Goal: Task Accomplishment & Management: Complete application form

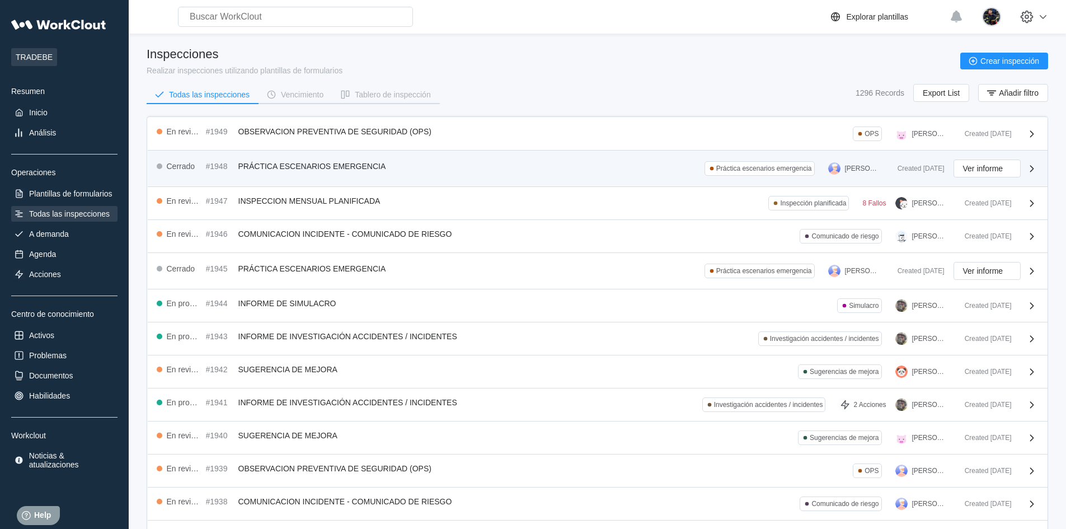
click at [341, 167] on span "PRÁCTICA ESCENARIOS EMERGENCIA" at bounding box center [312, 166] width 148 height 9
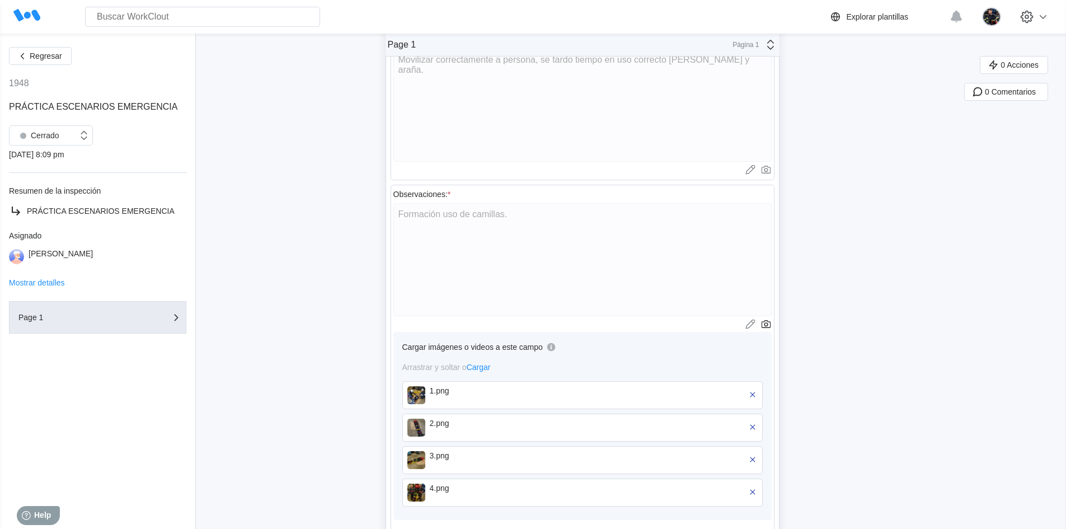
scroll to position [598, 0]
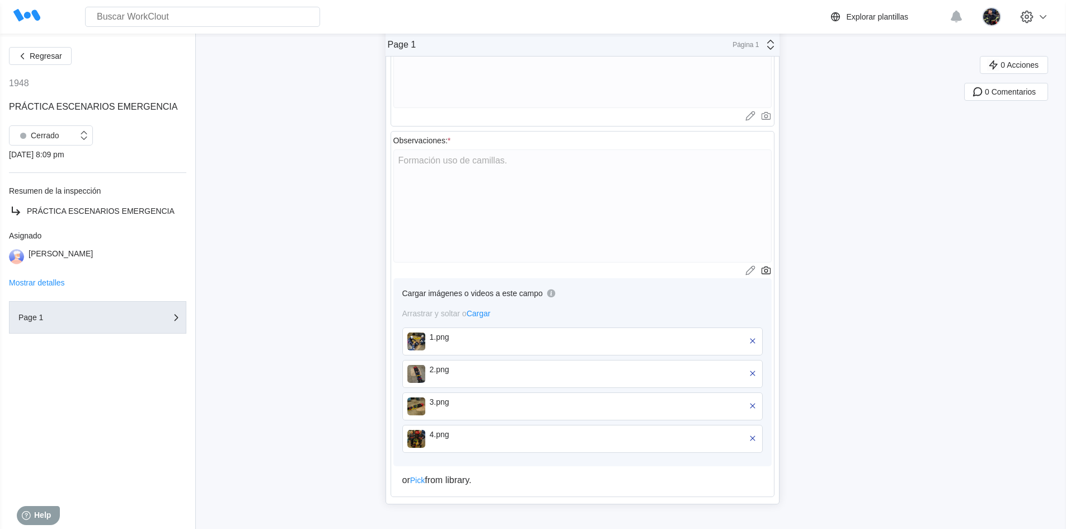
click at [439, 338] on div "1.png" at bounding box center [494, 336] width 129 height 9
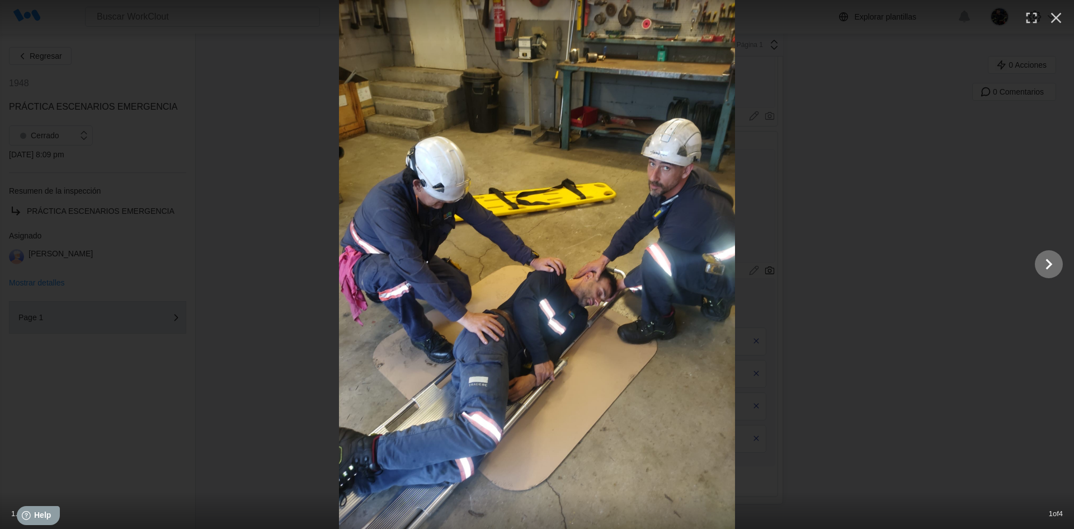
click at [1051, 269] on icon "Show slide 2 of 4" at bounding box center [1048, 264] width 21 height 27
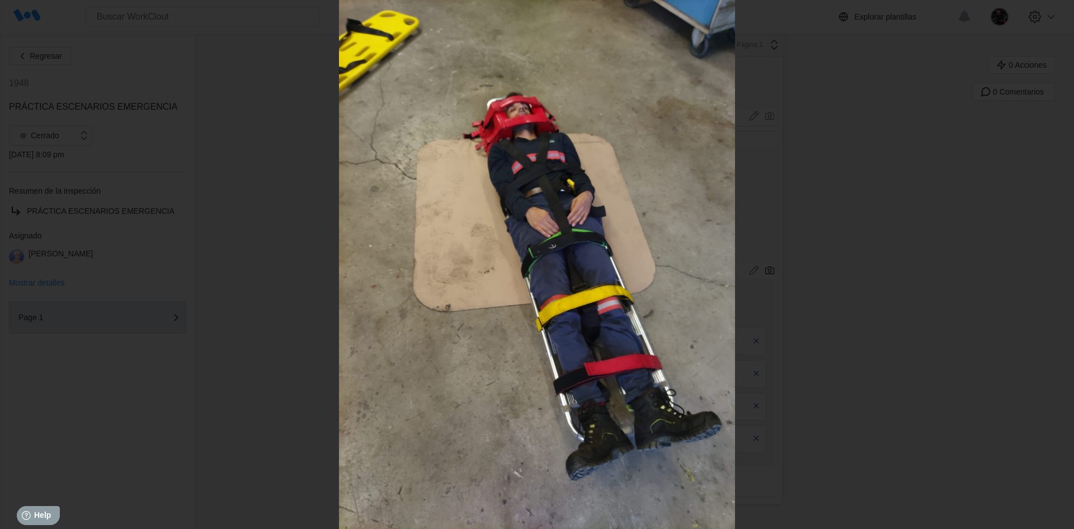
click at [1052, 266] on icon "Show slide 3 of 4" at bounding box center [1048, 264] width 21 height 27
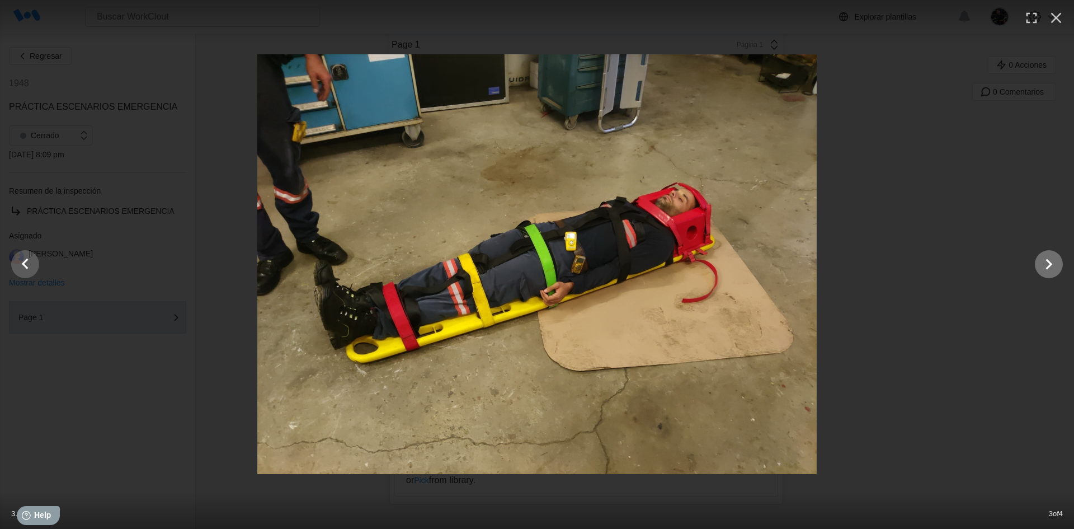
click at [1052, 266] on icon "Show slide 4 of 4" at bounding box center [1048, 264] width 21 height 27
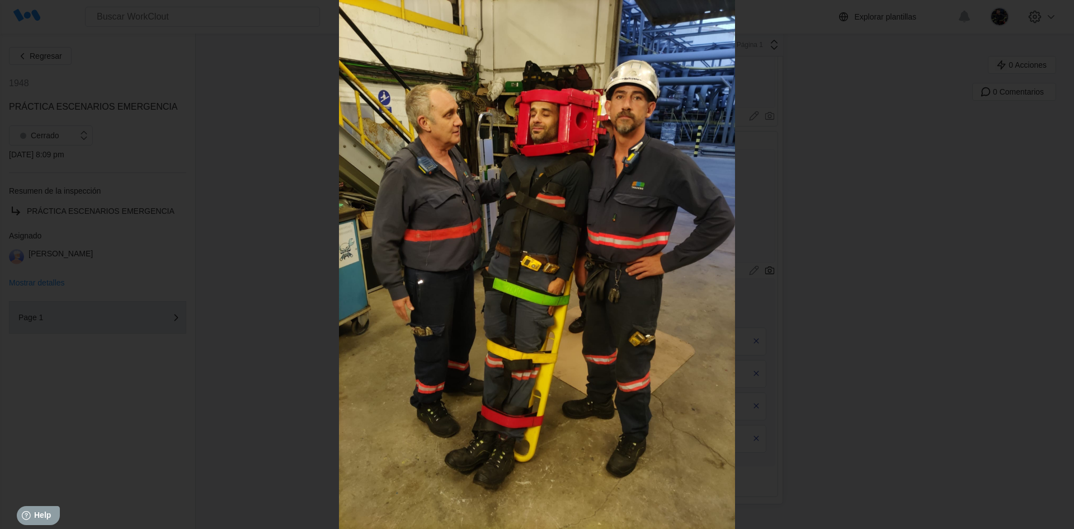
click at [1058, 22] on button "button" at bounding box center [1056, 12] width 25 height 25
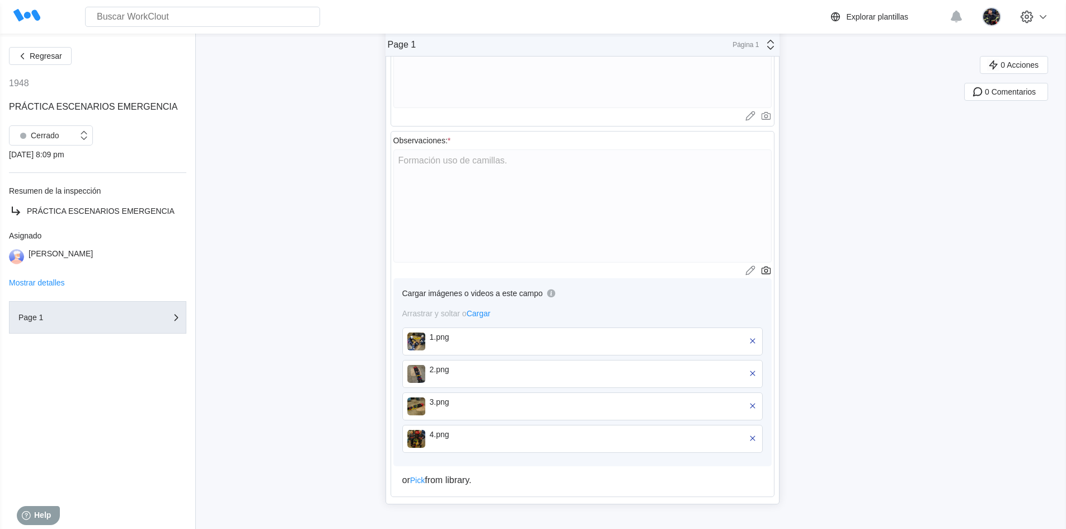
click at [420, 344] on img at bounding box center [416, 341] width 18 height 18
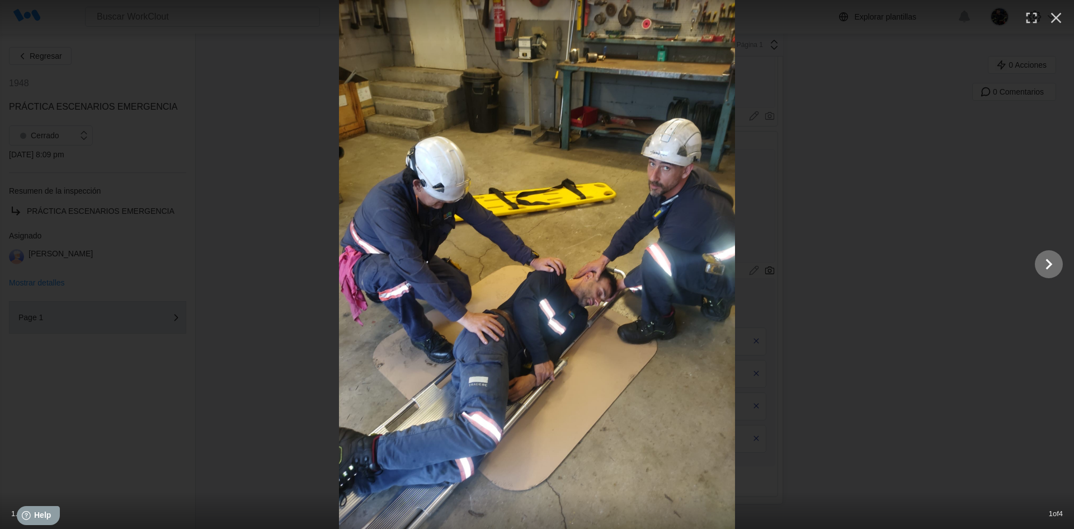
click at [1051, 266] on icon "Show slide 2 of 4" at bounding box center [1048, 264] width 21 height 27
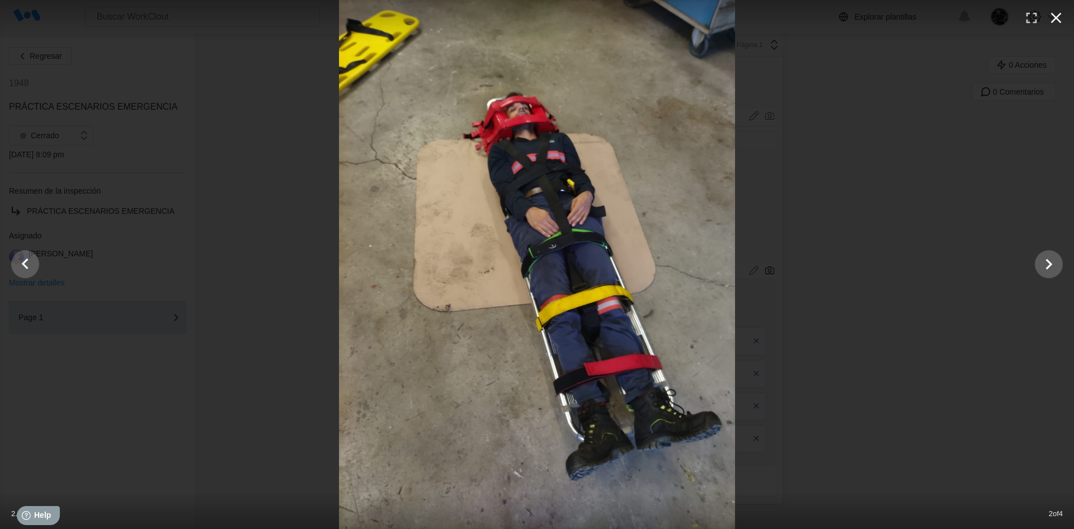
click at [1052, 26] on icon "button" at bounding box center [1056, 18] width 18 height 18
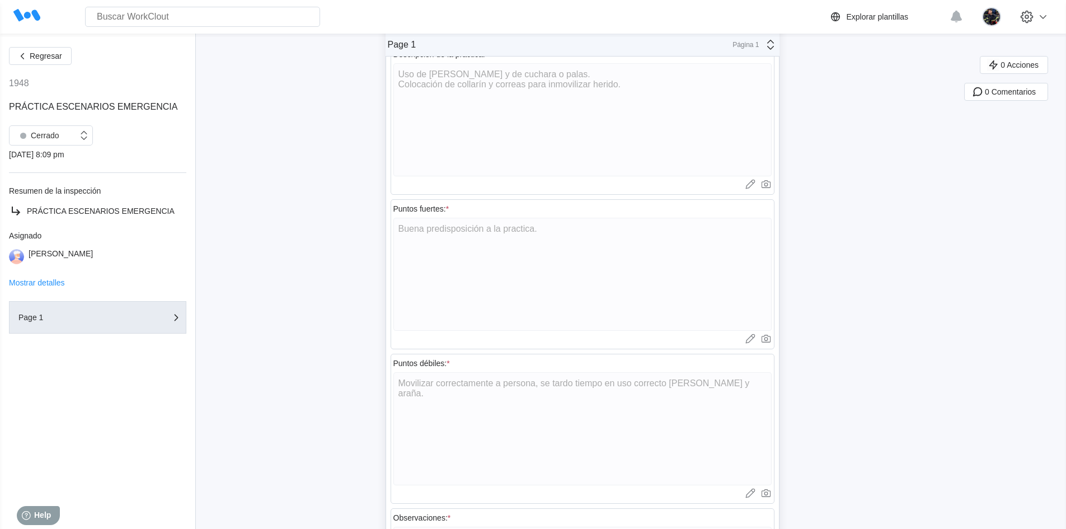
scroll to position [392, 0]
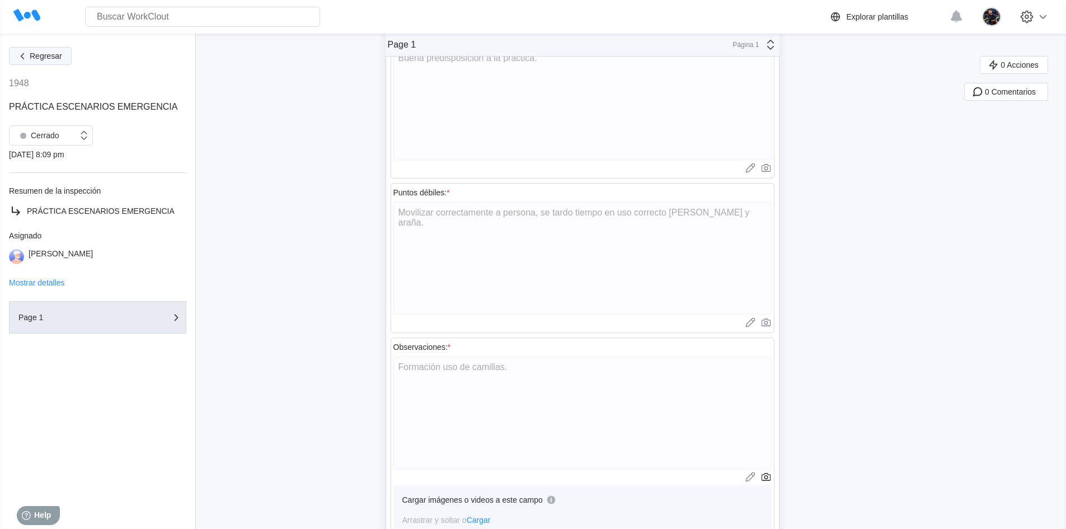
click at [43, 55] on span "Regresar" at bounding box center [46, 56] width 32 height 8
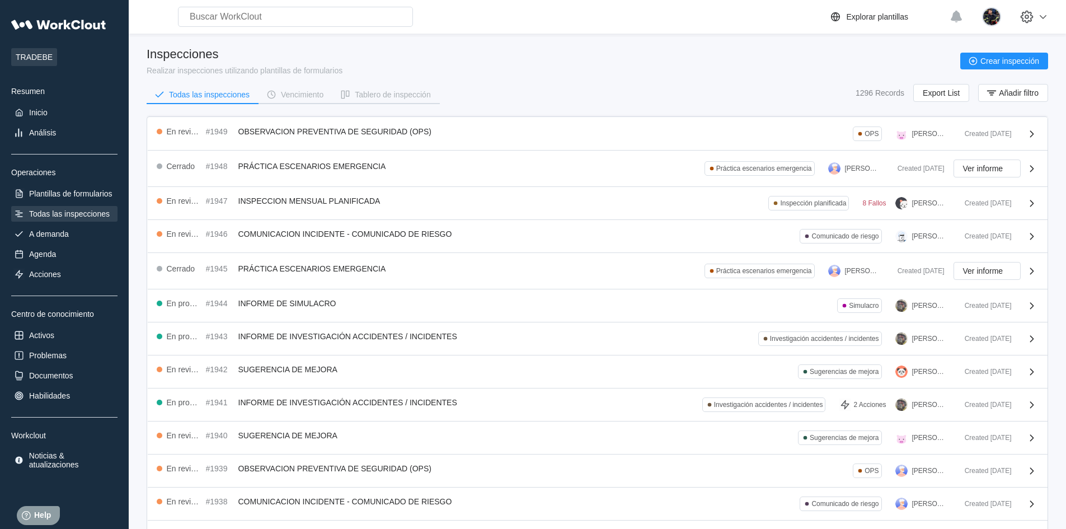
click at [592, 84] on div "Todas las inspecciones Vencimiento Tablero de inspección 1296 Records Export Li…" at bounding box center [597, 98] width 901 height 28
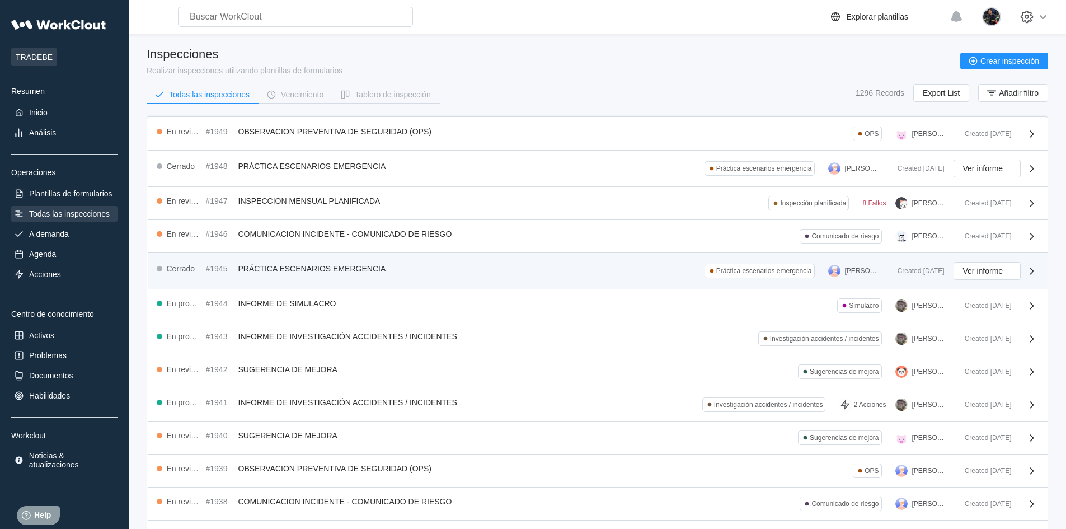
click at [468, 261] on div "Cerrado #1945 PRÁCTICA ESCENARIOS EMERGENCIA Práctica escenarios emergencia [PE…" at bounding box center [598, 271] width 900 height 36
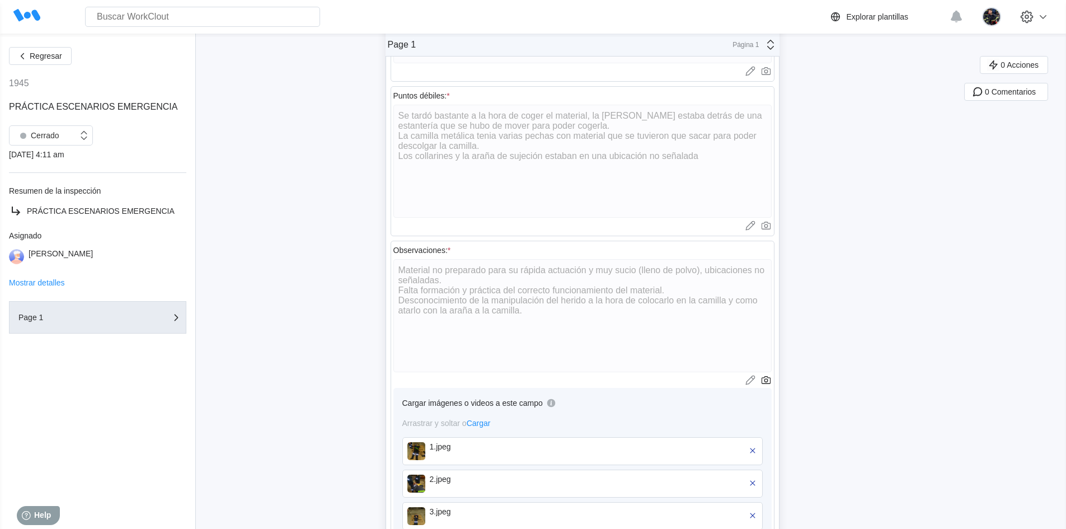
scroll to position [566, 0]
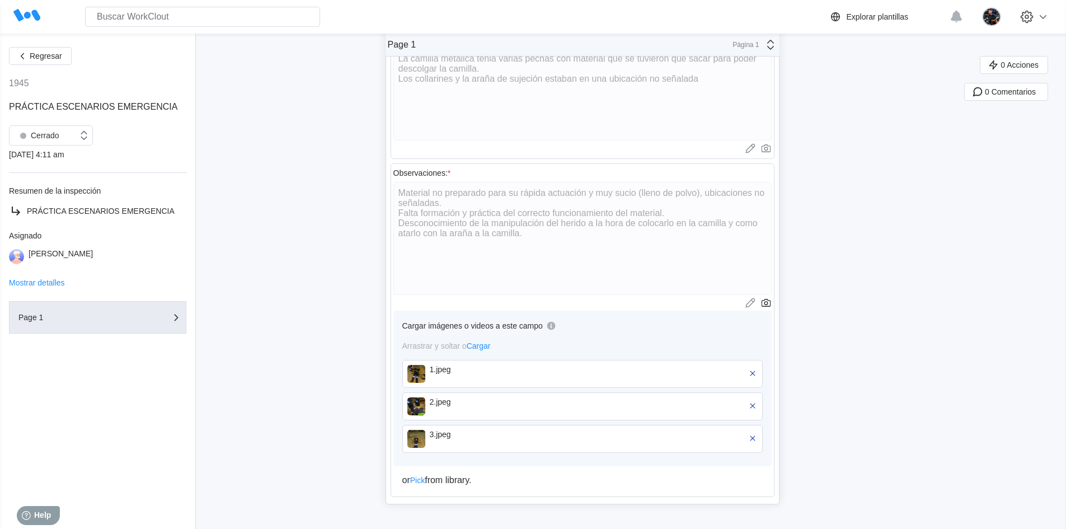
click at [422, 384] on div "1.jpeg" at bounding box center [582, 374] width 360 height 28
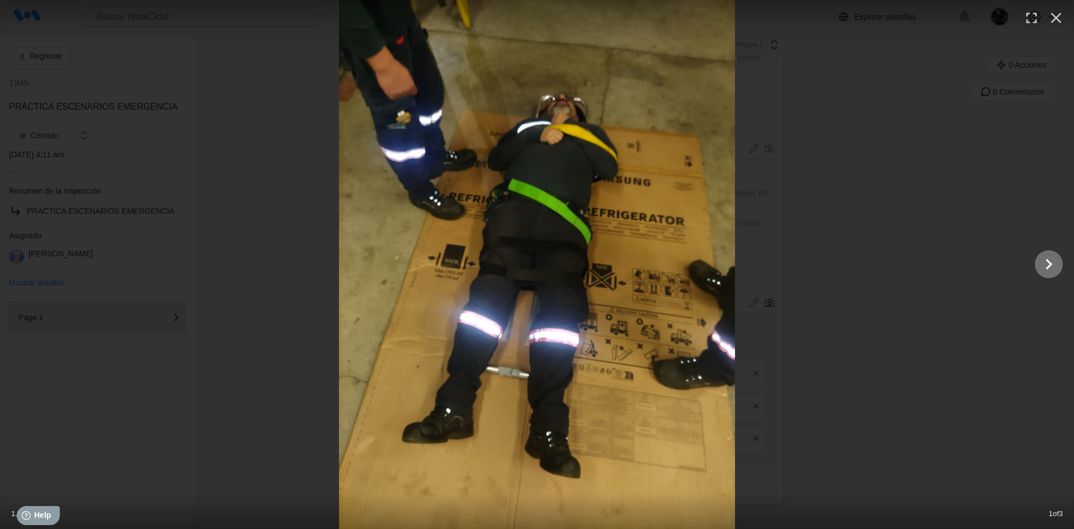
click at [1044, 258] on icon "Show slide 2 of 3" at bounding box center [1048, 264] width 21 height 27
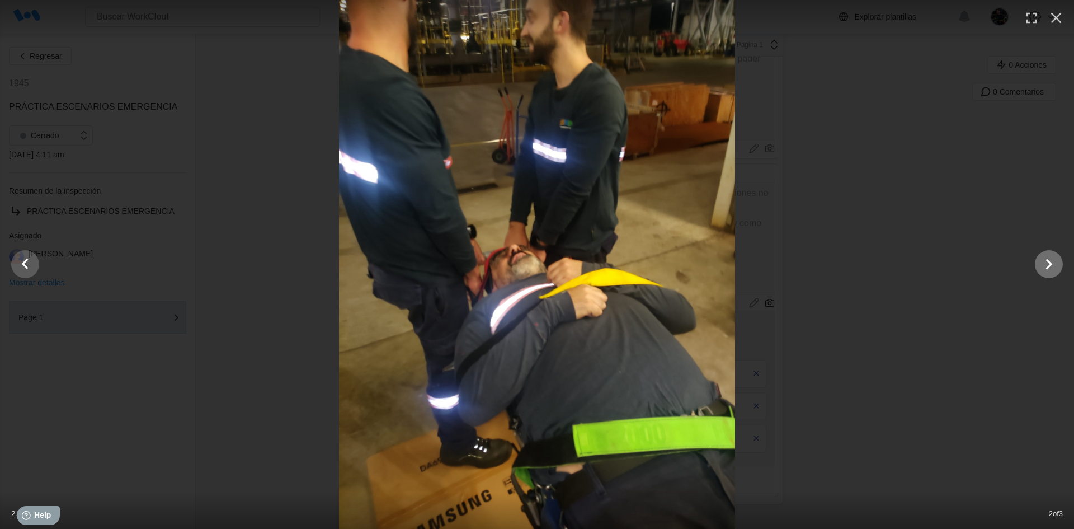
click at [1051, 264] on icon "Show slide 3 of 3" at bounding box center [1049, 264] width 7 height 11
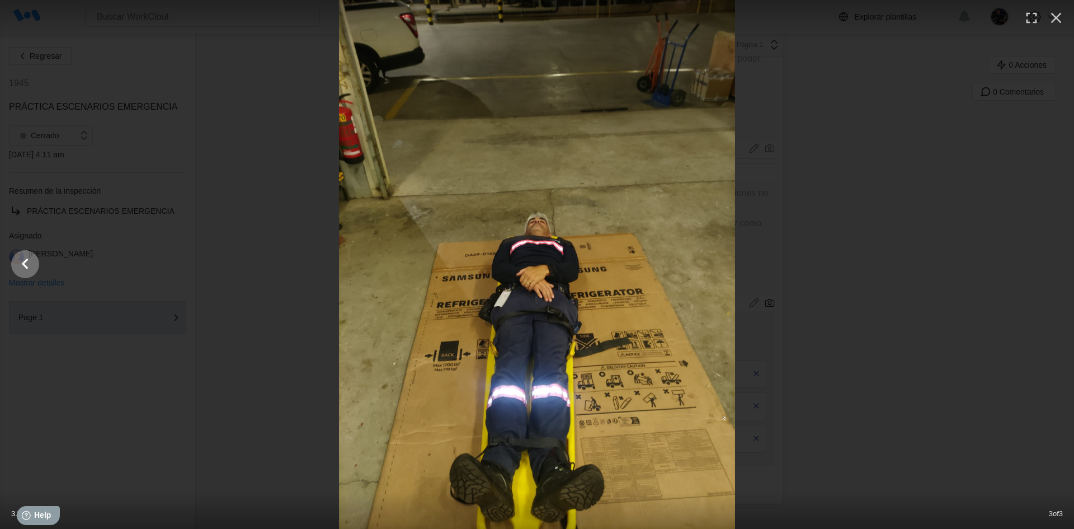
click at [20, 272] on icon "Show slide 2 of 3" at bounding box center [25, 264] width 21 height 27
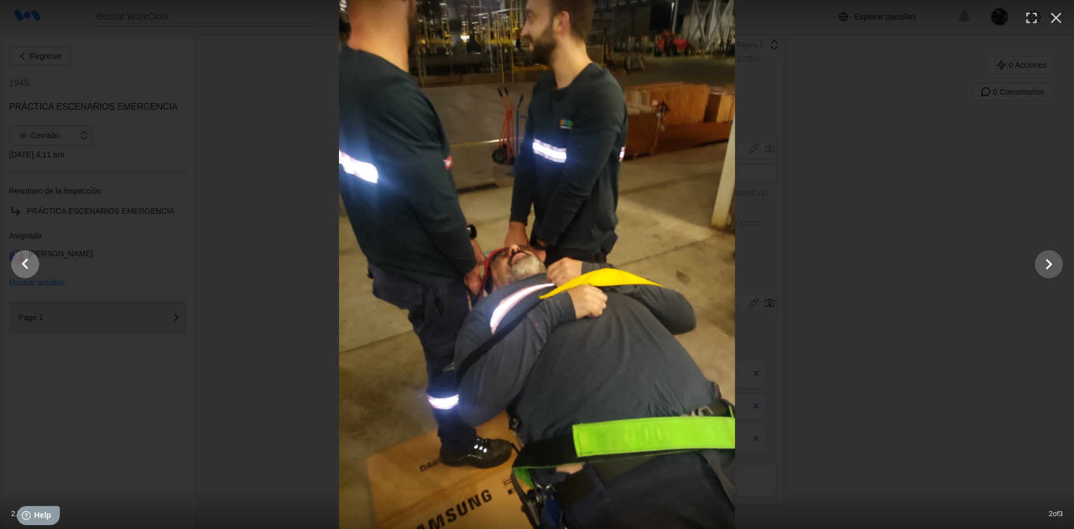
click at [23, 268] on icon "Show slide 1 of 3" at bounding box center [25, 264] width 21 height 27
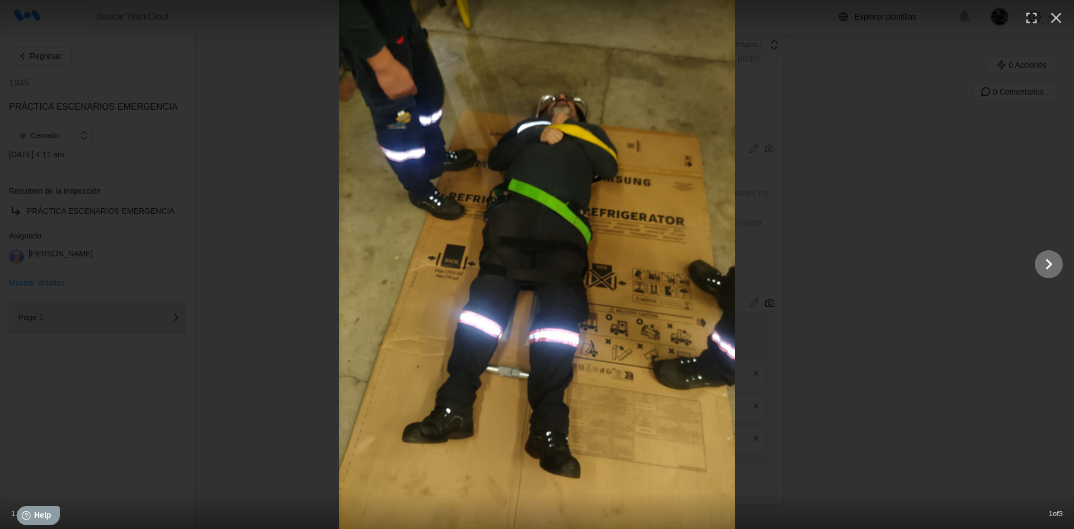
click at [1041, 266] on icon "Show slide 2 of 3" at bounding box center [1048, 264] width 21 height 27
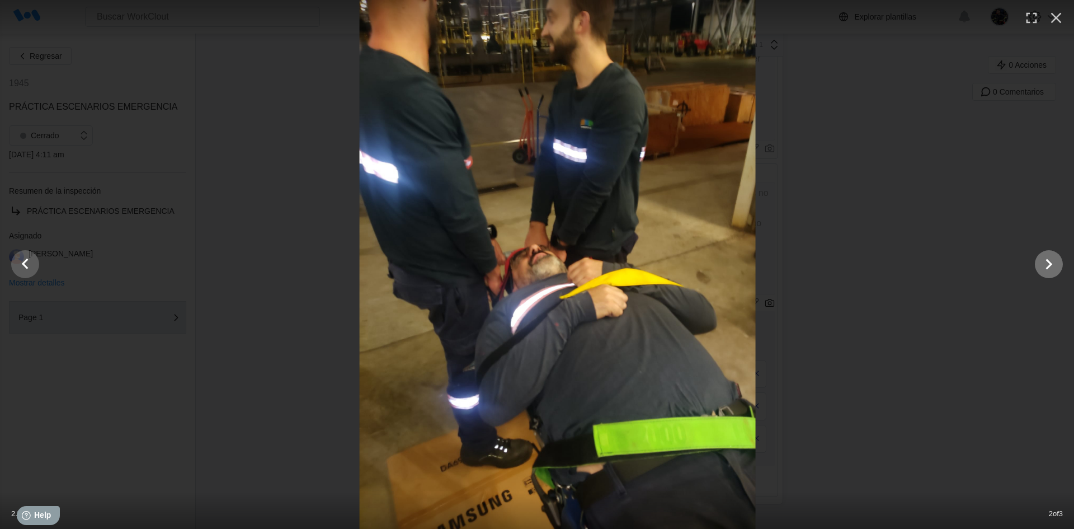
click at [1041, 266] on icon "Show slide 3 of 3" at bounding box center [1048, 264] width 21 height 27
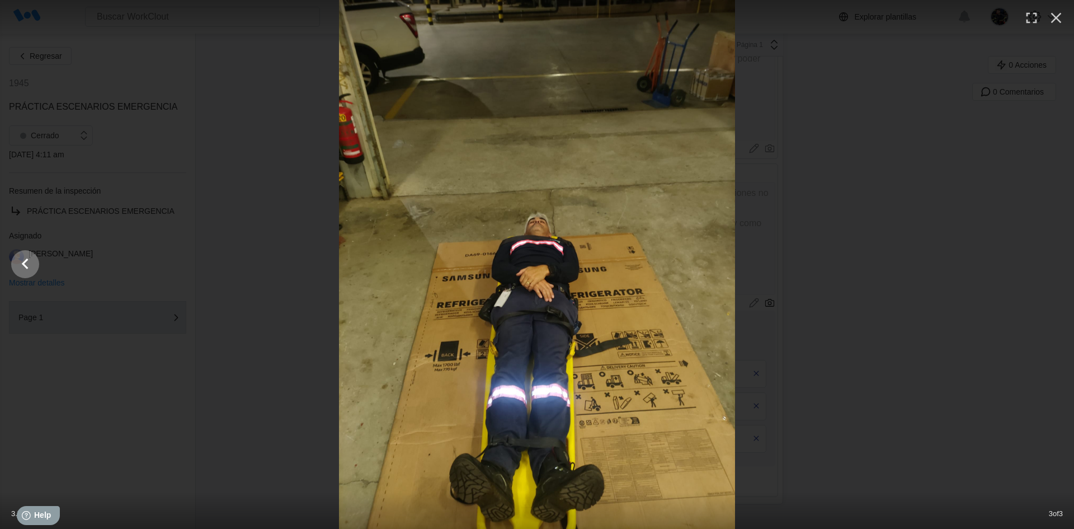
click at [19, 266] on icon "Show slide 2 of 3" at bounding box center [25, 264] width 21 height 27
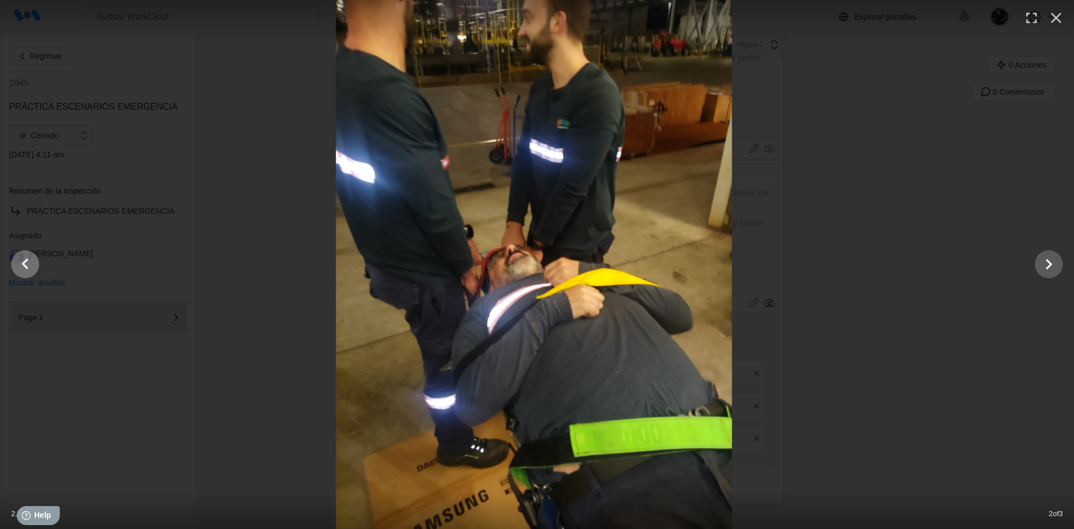
click at [19, 266] on icon "Show slide 1 of 3" at bounding box center [25, 264] width 21 height 27
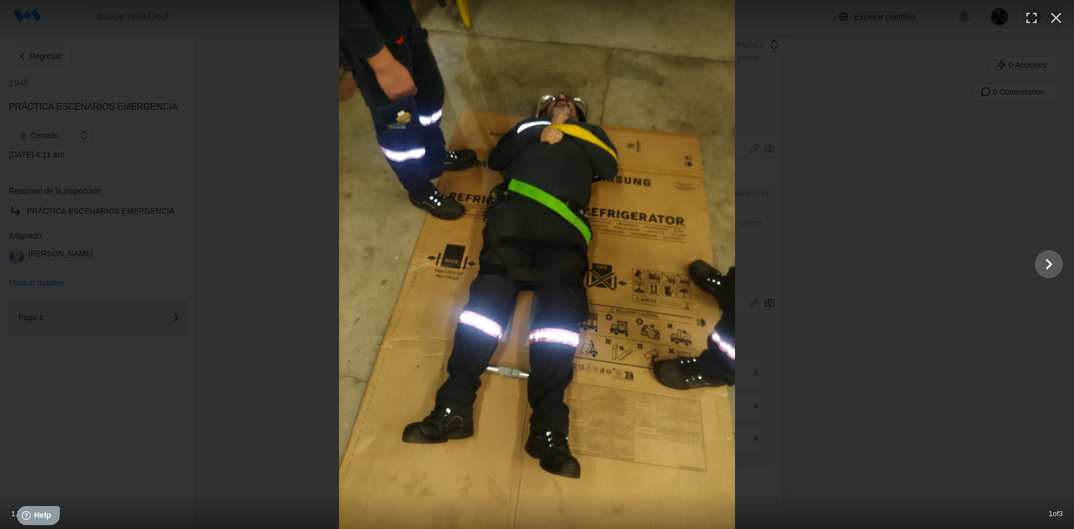
click at [1053, 21] on icon "button" at bounding box center [1056, 18] width 18 height 18
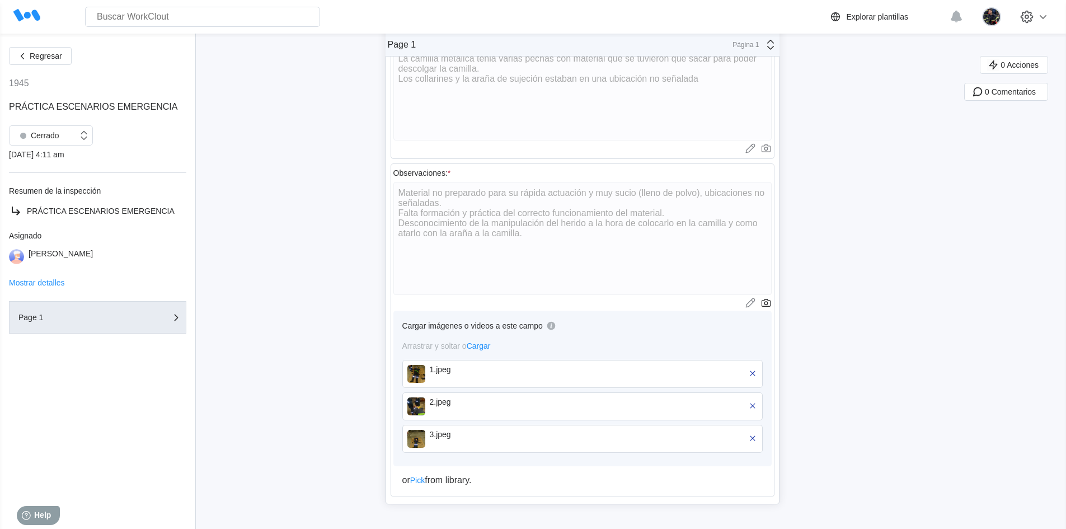
click at [422, 408] on img at bounding box center [416, 406] width 18 height 18
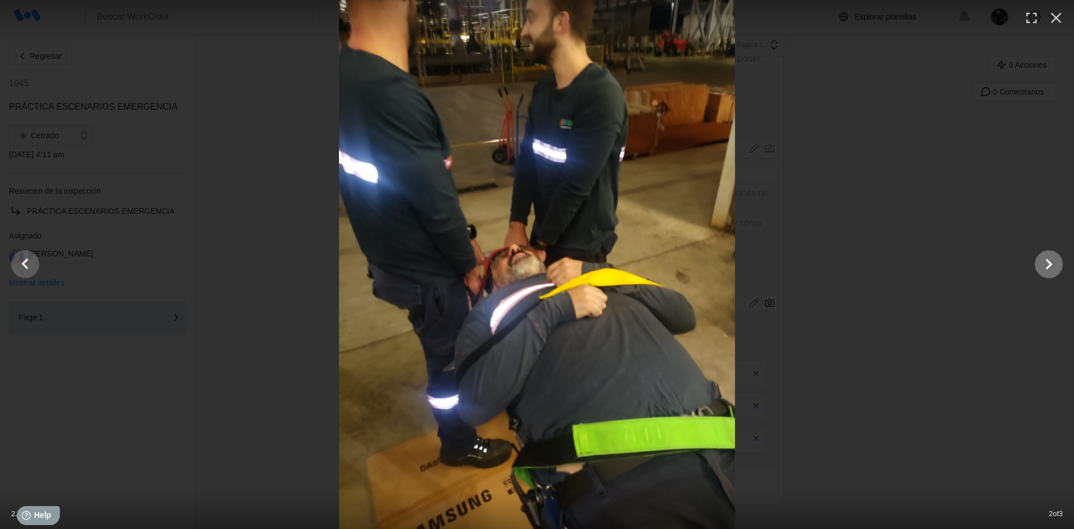
click at [1055, 273] on icon "Show slide 3 of 3" at bounding box center [1048, 264] width 21 height 27
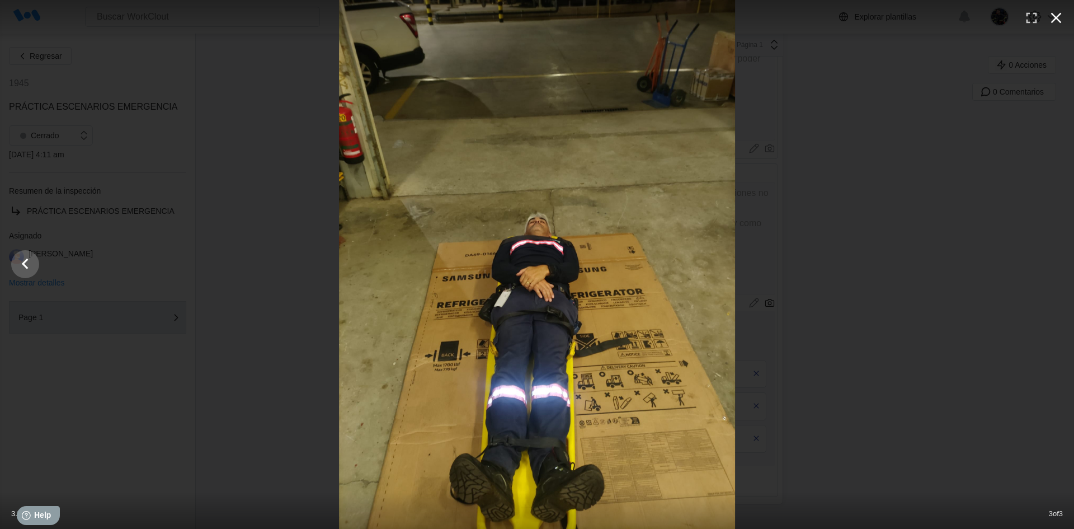
click at [1061, 16] on icon "button" at bounding box center [1056, 18] width 18 height 18
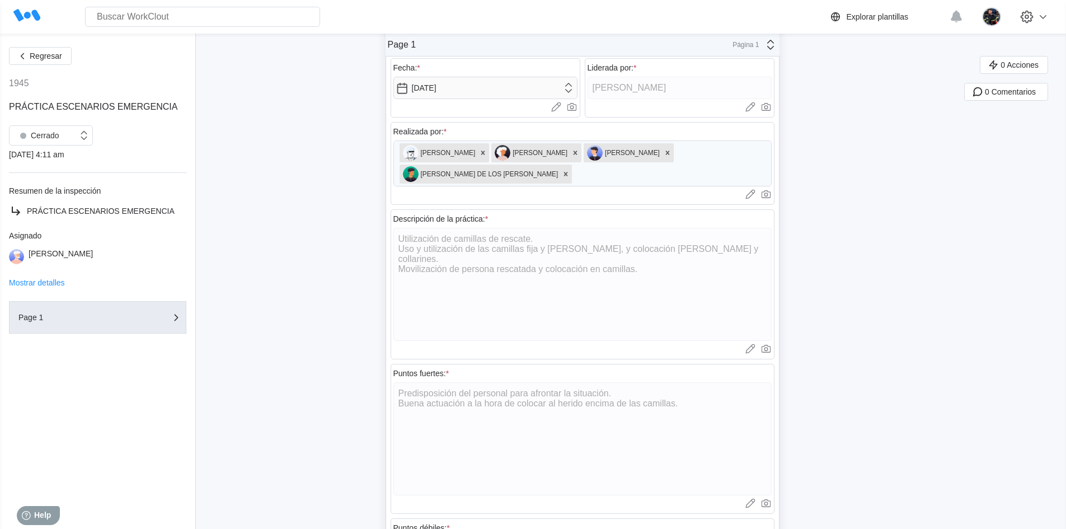
scroll to position [0, 0]
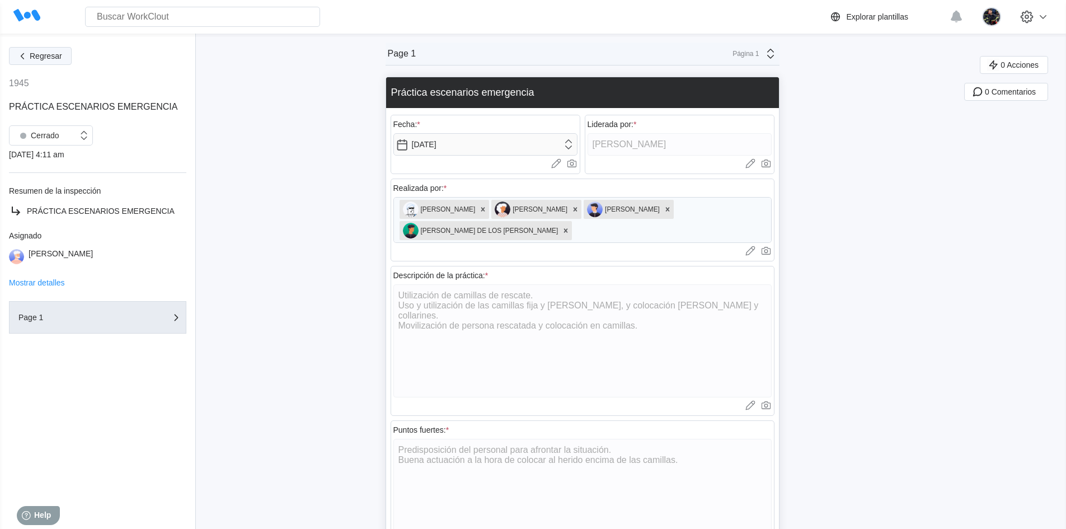
click at [42, 54] on span "Regresar" at bounding box center [46, 56] width 32 height 8
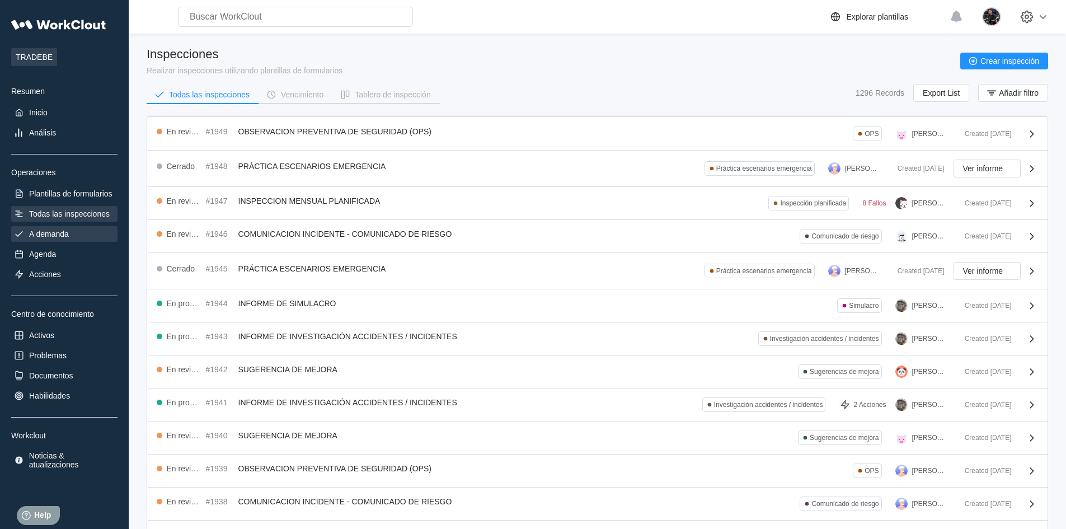
click at [69, 241] on div "A demanda" at bounding box center [64, 234] width 106 height 16
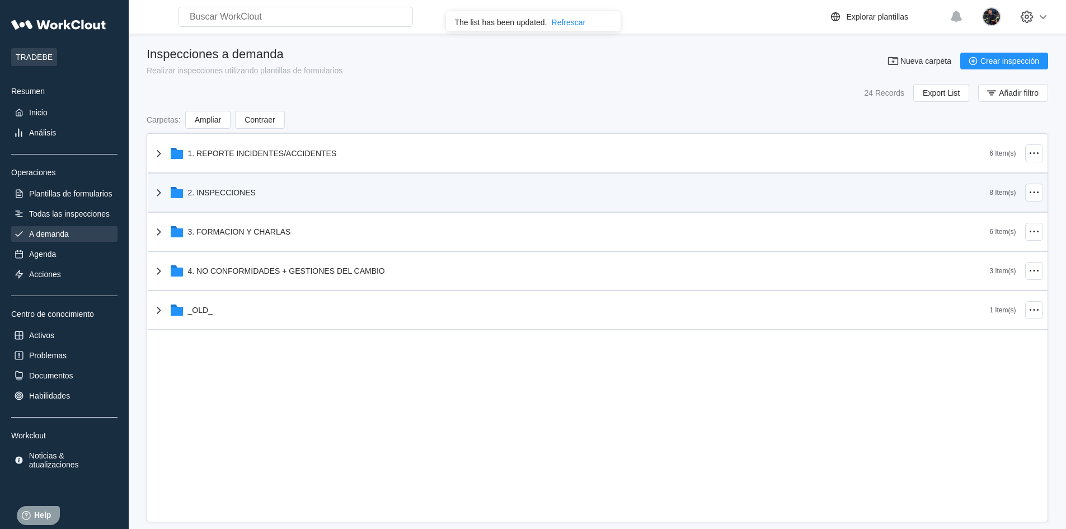
click at [235, 203] on div "2. INSPECCIONES" at bounding box center [570, 192] width 837 height 29
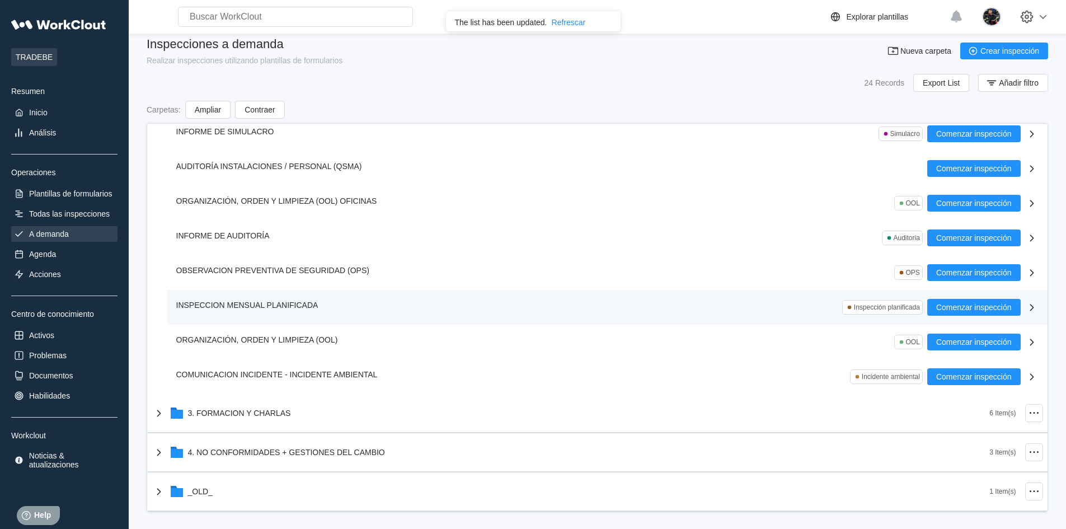
scroll to position [16, 0]
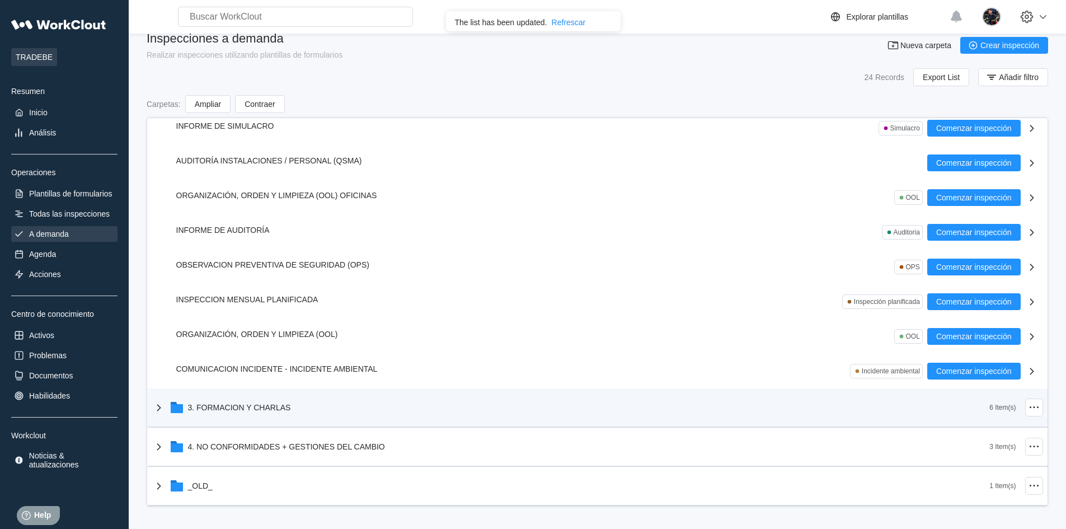
click at [281, 406] on div "3. FORMACION Y CHARLAS" at bounding box center [239, 407] width 103 height 9
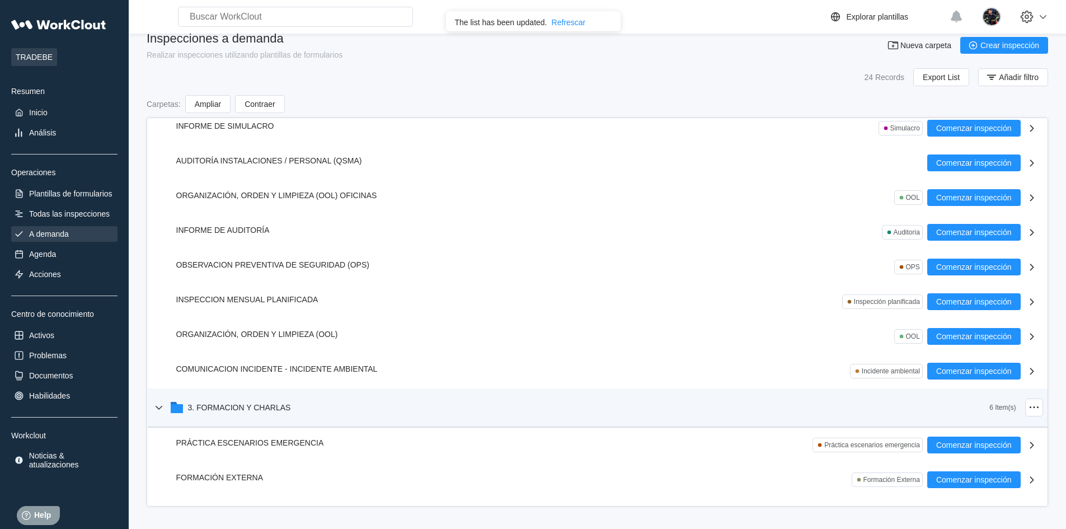
scroll to position [294, 0]
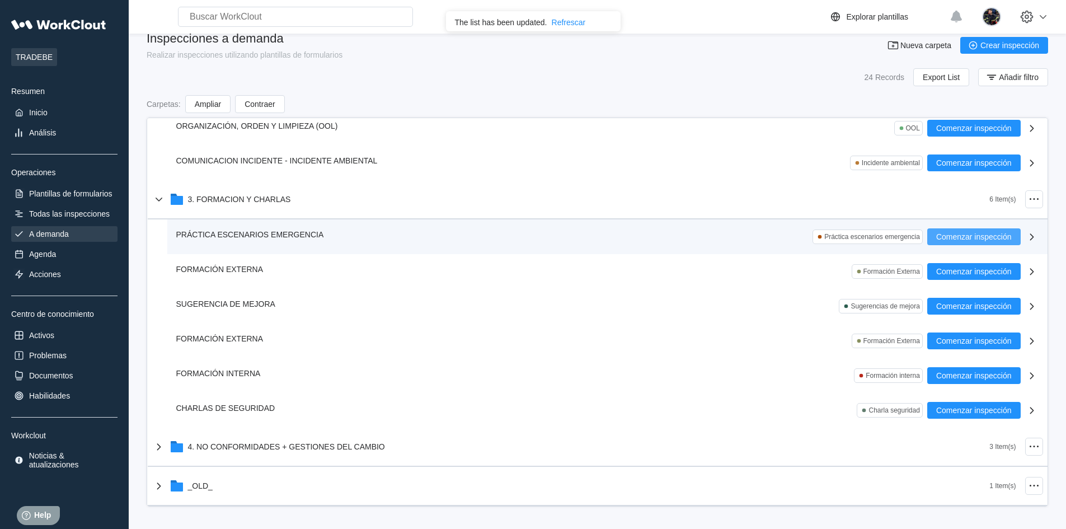
click at [936, 233] on span "Comenzar inspección" at bounding box center [974, 237] width 76 height 8
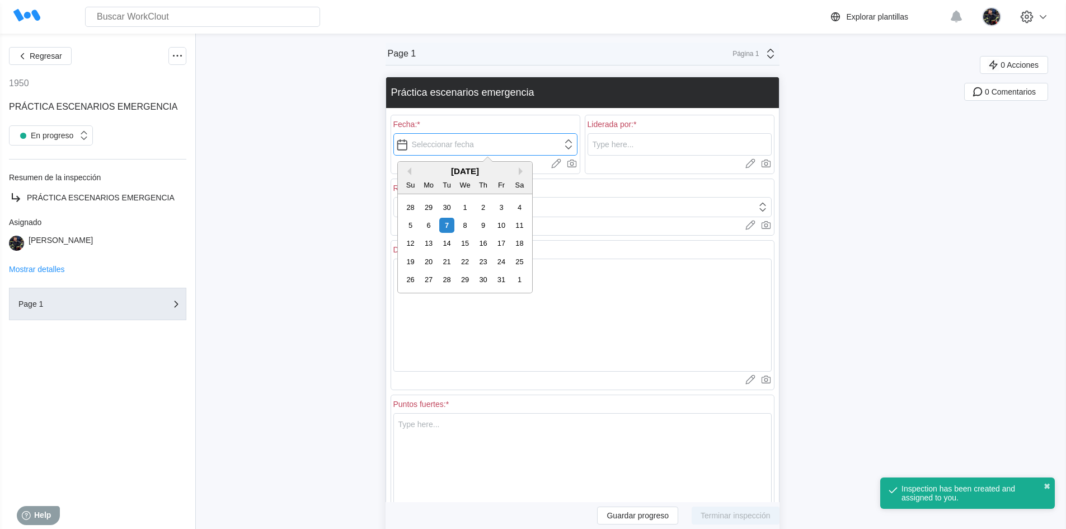
click at [446, 149] on input "text" at bounding box center [485, 144] width 184 height 22
click at [433, 223] on div "6" at bounding box center [428, 225] width 15 height 15
type input "[DATE]"
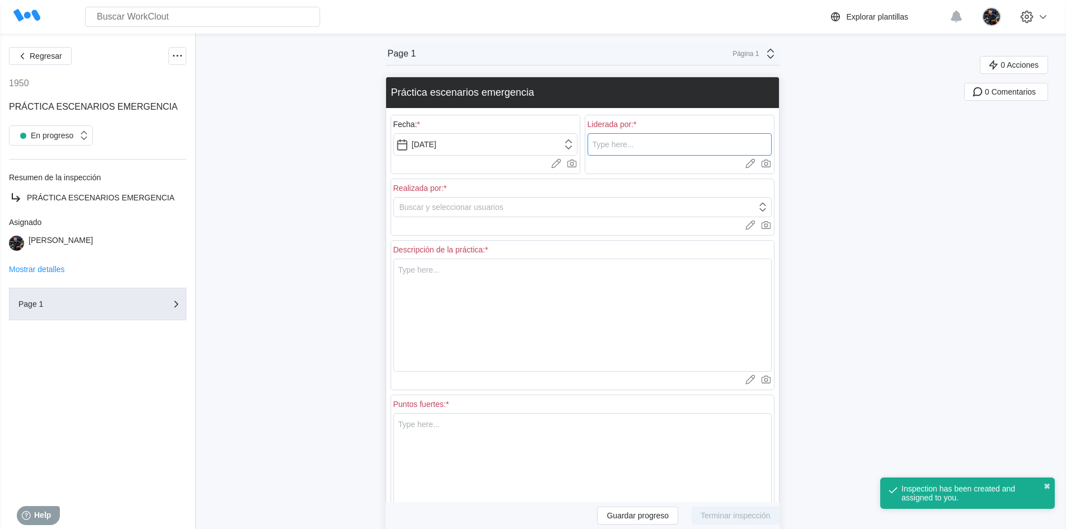
click at [619, 149] on input "text" at bounding box center [679, 144] width 184 height 22
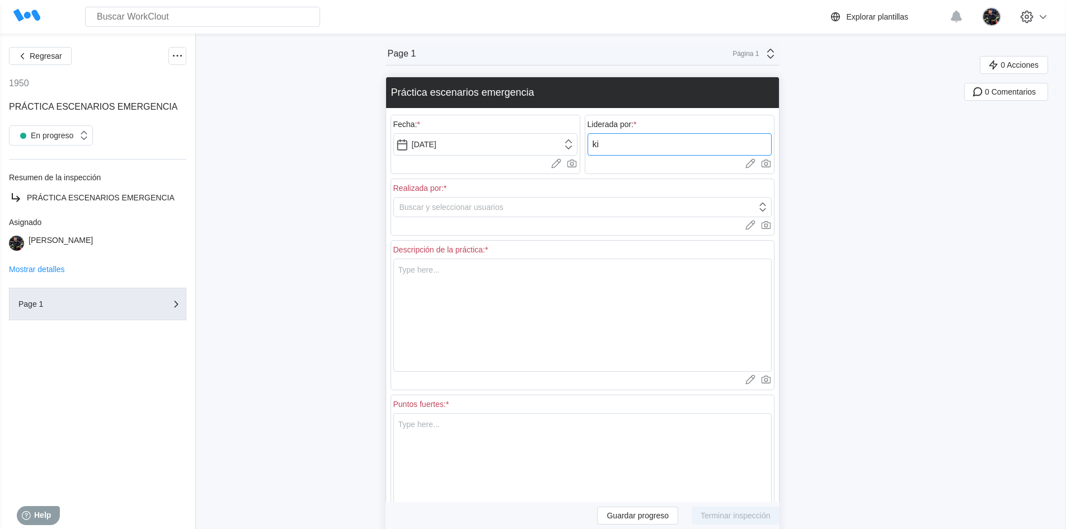
type input "k"
type input "[PERSON_NAME]"
click at [913, 168] on div "Regresar 1950 PRÁCTICA ESCENARIOS EMERGENCIA En progreso Resumen de la inspecci…" at bounding box center [533, 473] width 1066 height 878
click at [592, 212] on div "Buscar y seleccionar usuarios" at bounding box center [575, 207] width 363 height 16
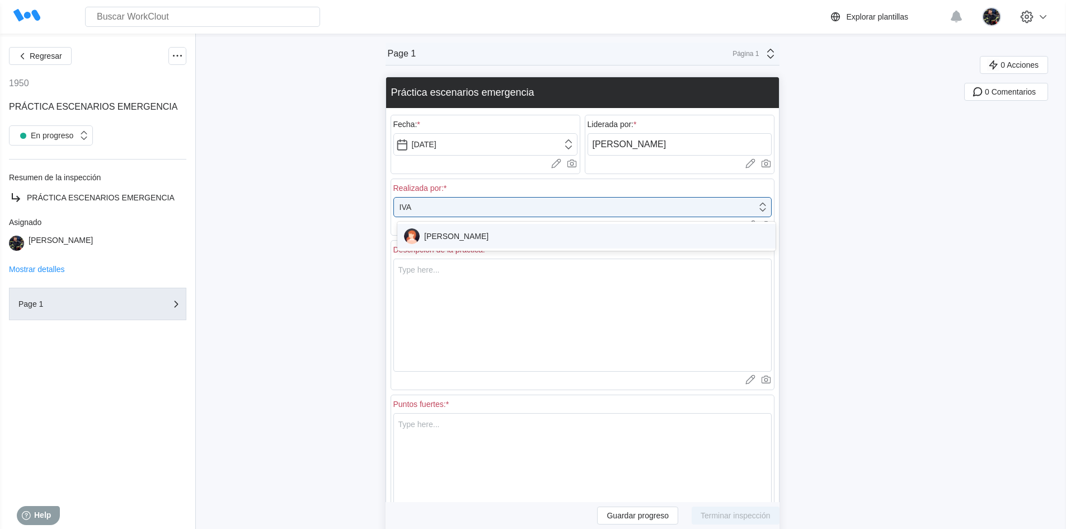
type input "[PERSON_NAME]"
click at [591, 211] on div "[PERSON_NAME]" at bounding box center [567, 208] width 346 height 23
type input "[PERSON_NAME]"
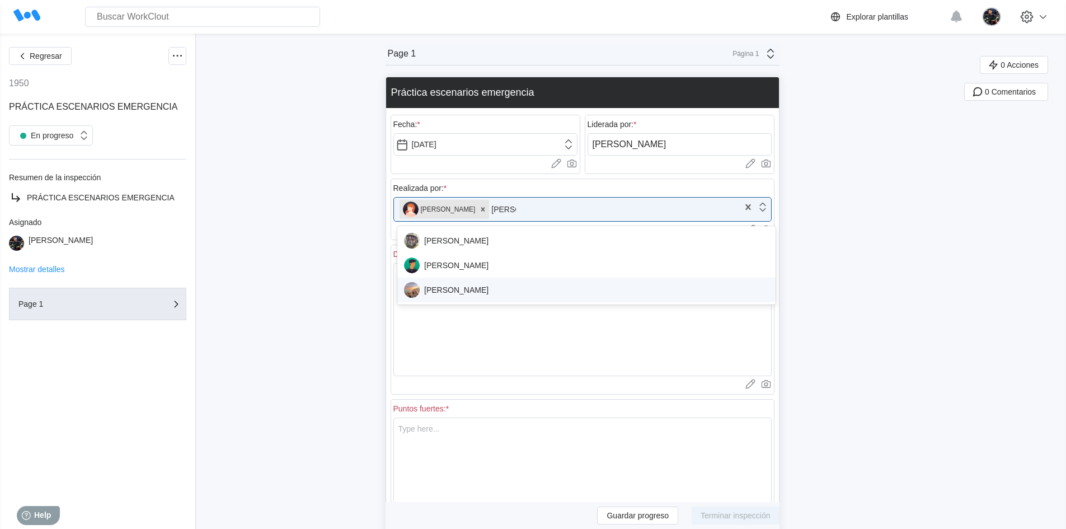
click at [590, 284] on div "[PERSON_NAME]" at bounding box center [586, 290] width 365 height 16
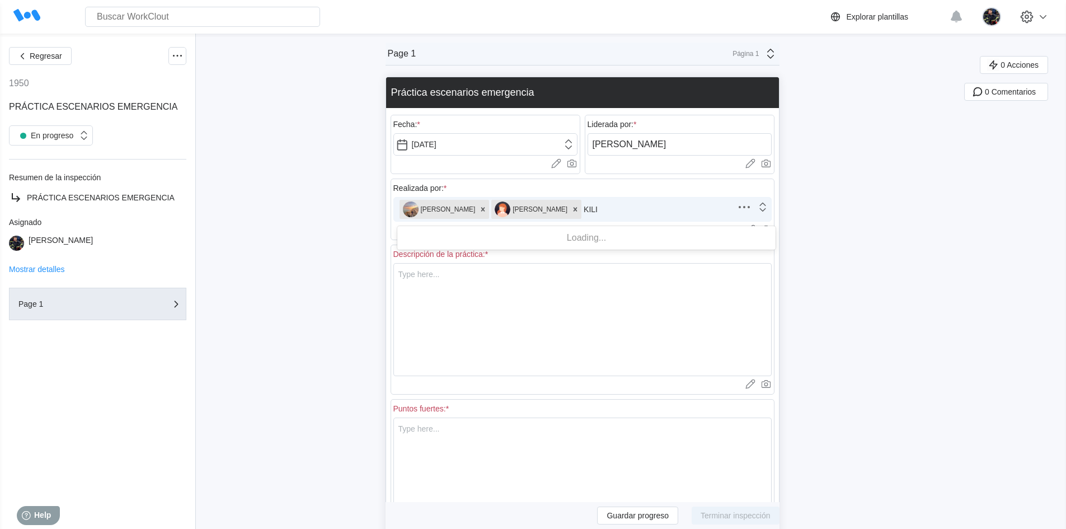
type input "KILIA"
click at [591, 239] on div "[PERSON_NAME]" at bounding box center [586, 241] width 365 height 16
click at [460, 286] on textarea at bounding box center [582, 319] width 378 height 113
type textarea "C"
type textarea "x"
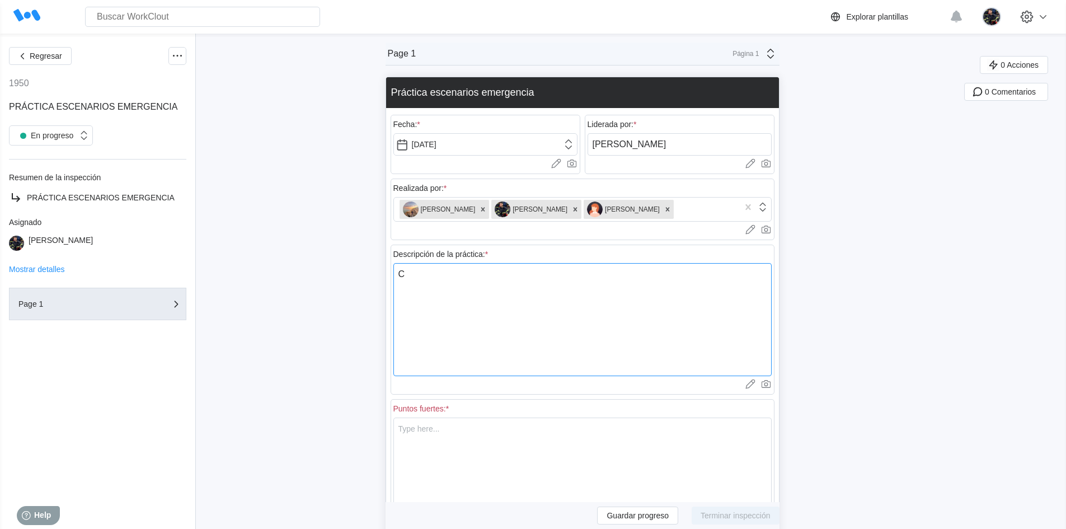
type textarea "Co"
type textarea "x"
type textarea "C"
type textarea "x"
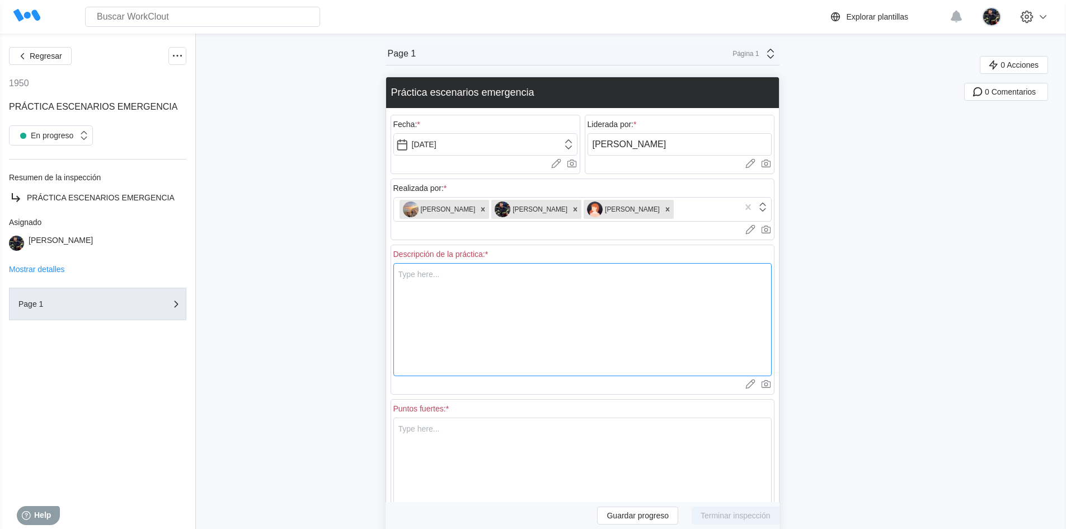
type textarea "E"
type textarea "x"
type textarea "Es"
type textarea "x"
type textarea "Esc"
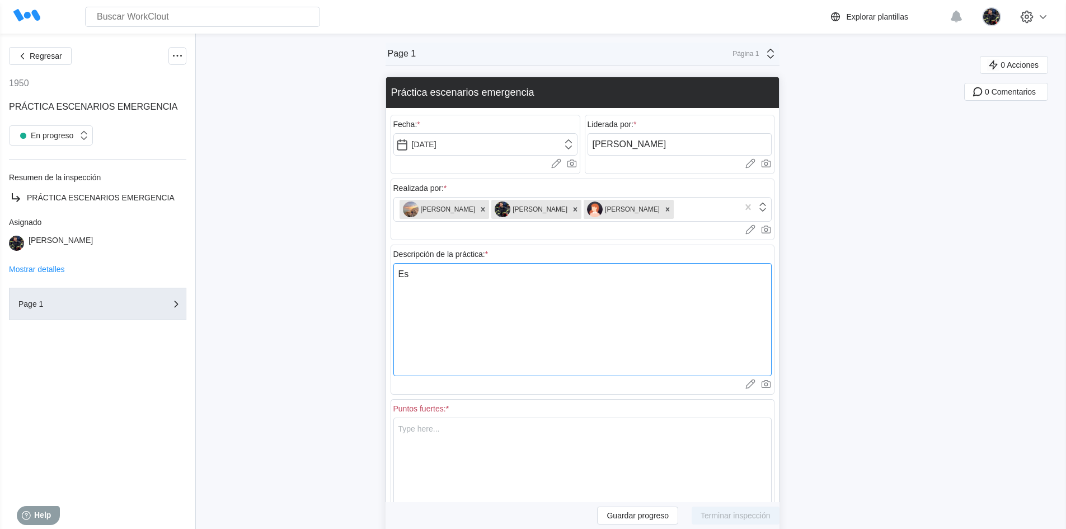
type textarea "x"
type textarea "Esce"
type textarea "x"
type textarea "Escen"
type textarea "x"
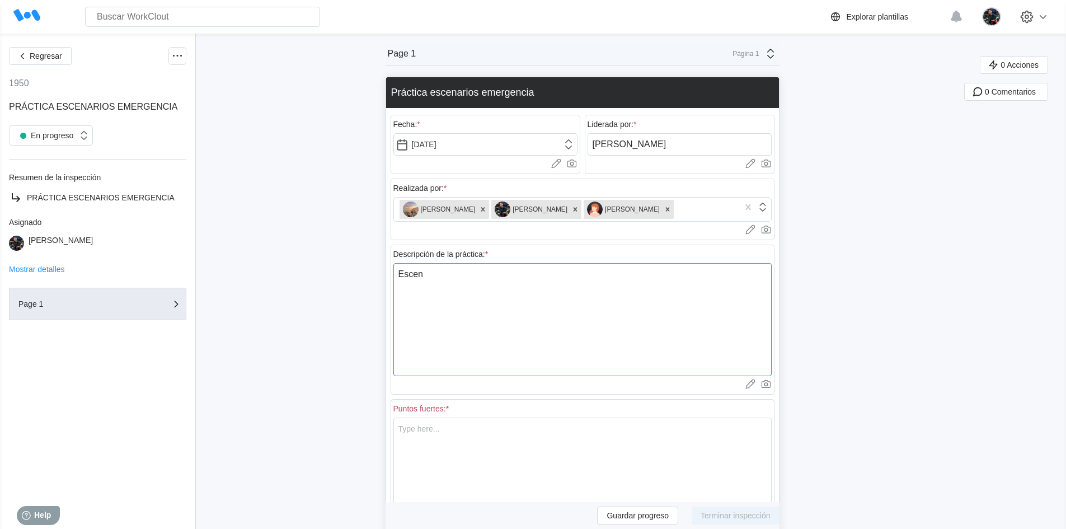
type textarea "Escena"
type textarea "x"
type textarea "Escenar"
type textarea "x"
type textarea "Escenari"
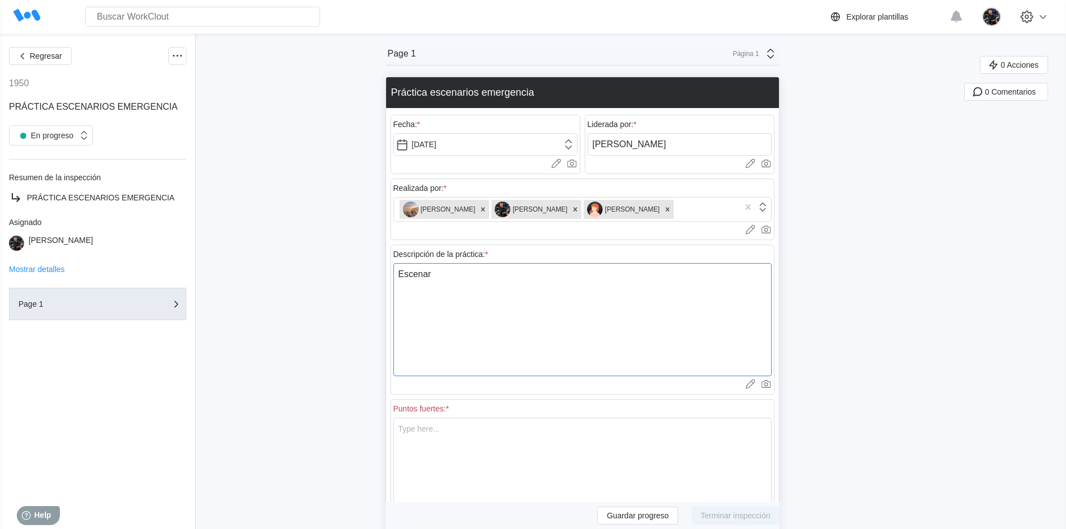
type textarea "x"
type textarea "Escenario"
type textarea "x"
type textarea "Escenario"
type textarea "x"
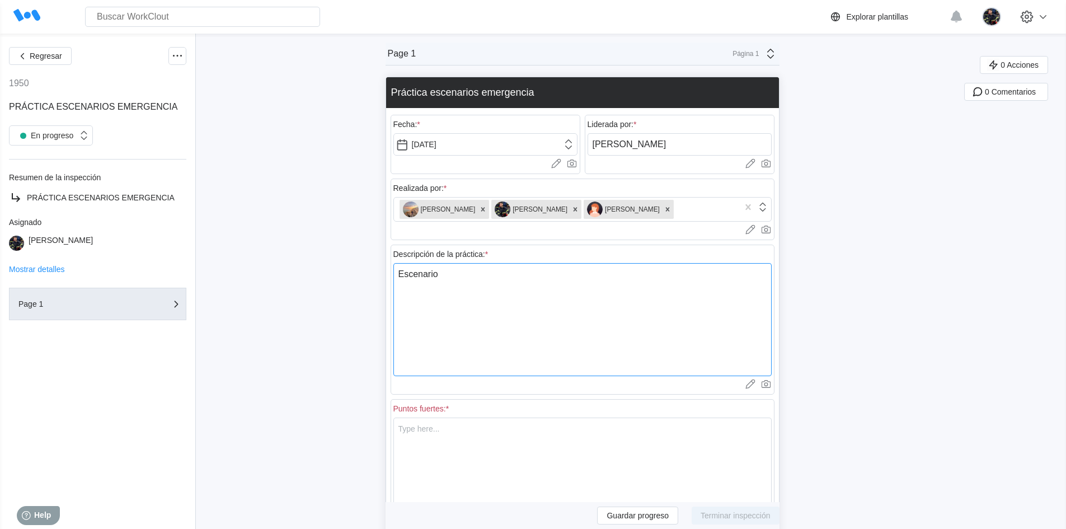
type textarea "Escenario n"
type textarea "x"
type textarea "Escenario nº"
type textarea "x"
type textarea "Escenario nº"
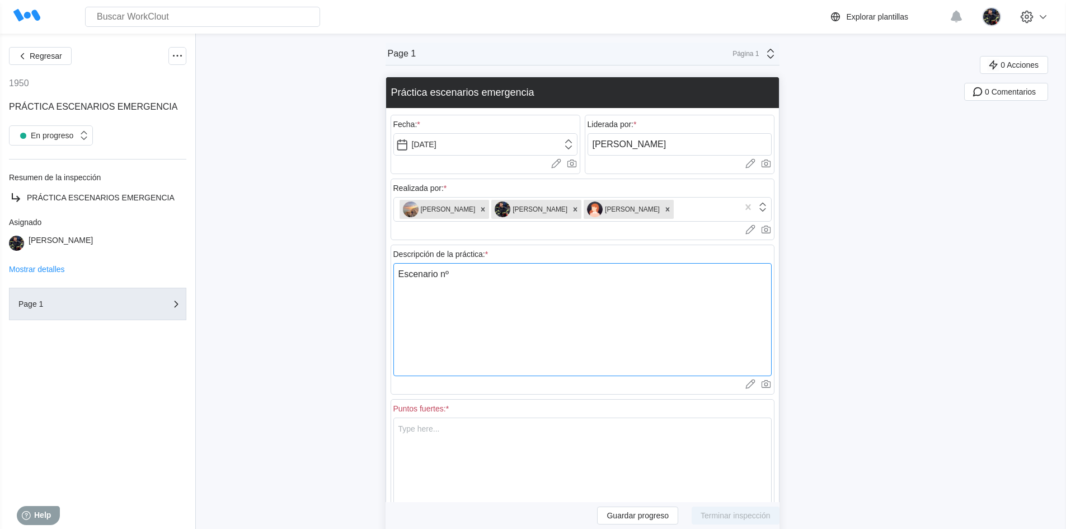
type textarea "x"
type textarea "Escenario nº 3"
type textarea "x"
type textarea "Escenario nº 3"
type textarea "x"
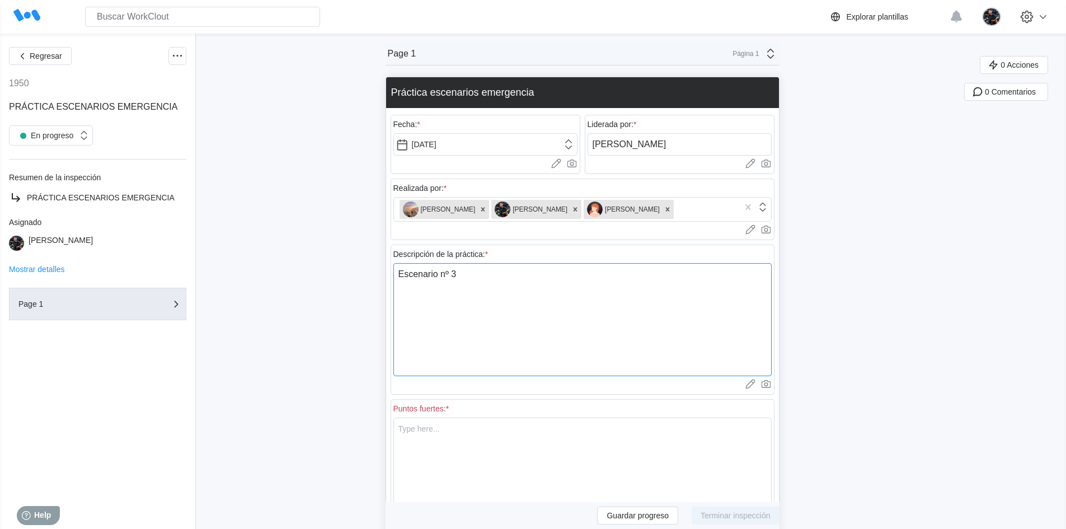
type textarea "Escenario nº 3 U"
type textarea "x"
type textarea "Escenario nº 3 Us"
type textarea "x"
type textarea "Escenario nº 3 Uso"
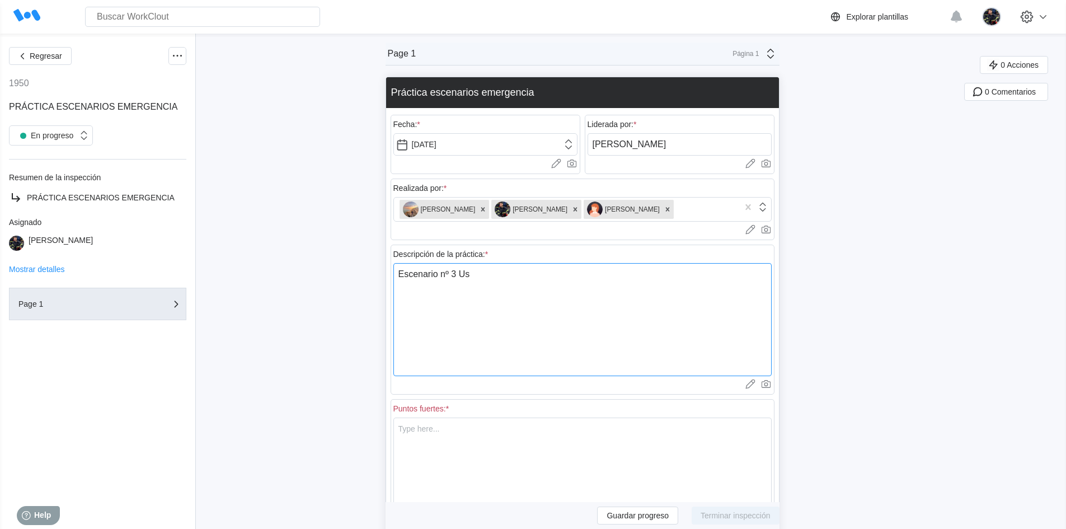
type textarea "x"
type textarea "Escenario nº 3 Uso"
type textarea "x"
type textarea "Escenario nº 3 Uso d"
type textarea "x"
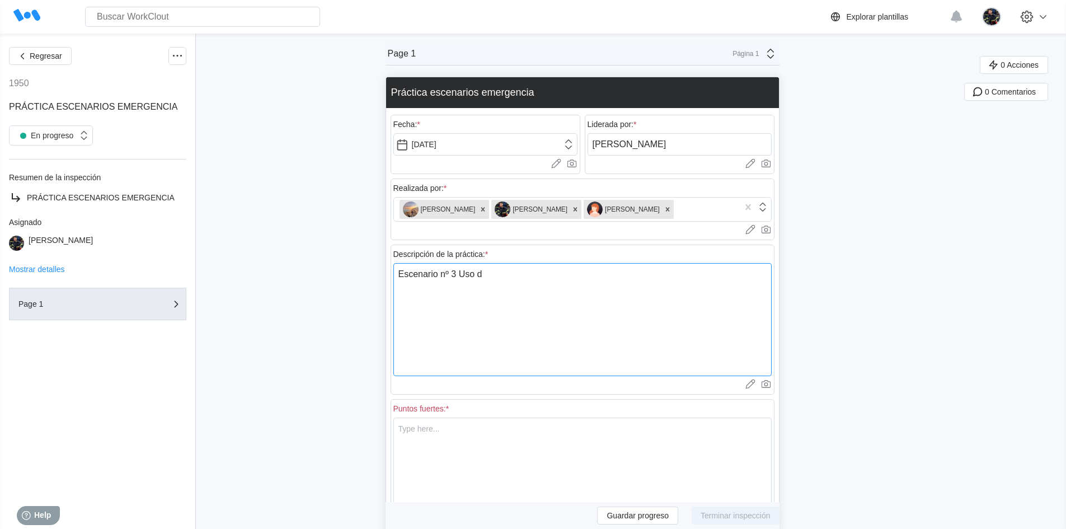
type textarea "Escenario nº 3 Uso de"
type textarea "x"
type textarea "Escenario nº 3 Uso de"
type textarea "x"
type textarea "Escenario nº 3 Uso de c"
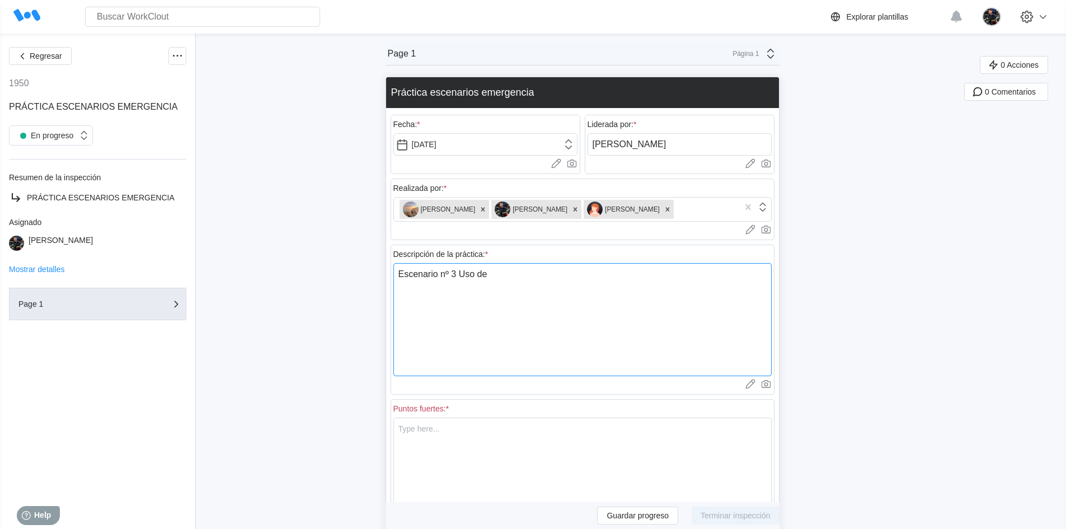
type textarea "x"
type textarea "Escenario nº 3 Uso de ca"
type textarea "x"
type textarea "Escenario nº 3 Uso de cam"
type textarea "x"
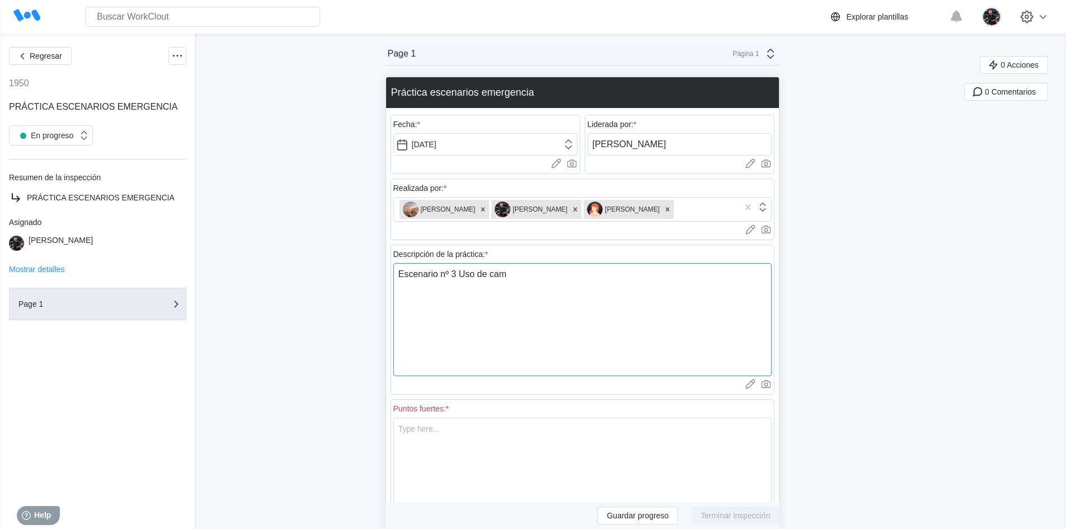
type textarea "Escenario nº 3 [GEOGRAPHIC_DATA][DEMOGRAPHIC_DATA]"
type textarea "x"
type textarea "Escenario nº 3 Uso [PERSON_NAME]"
type textarea "x"
type textarea "Escenario nº 3 [GEOGRAPHIC_DATA][PERSON_NAME]"
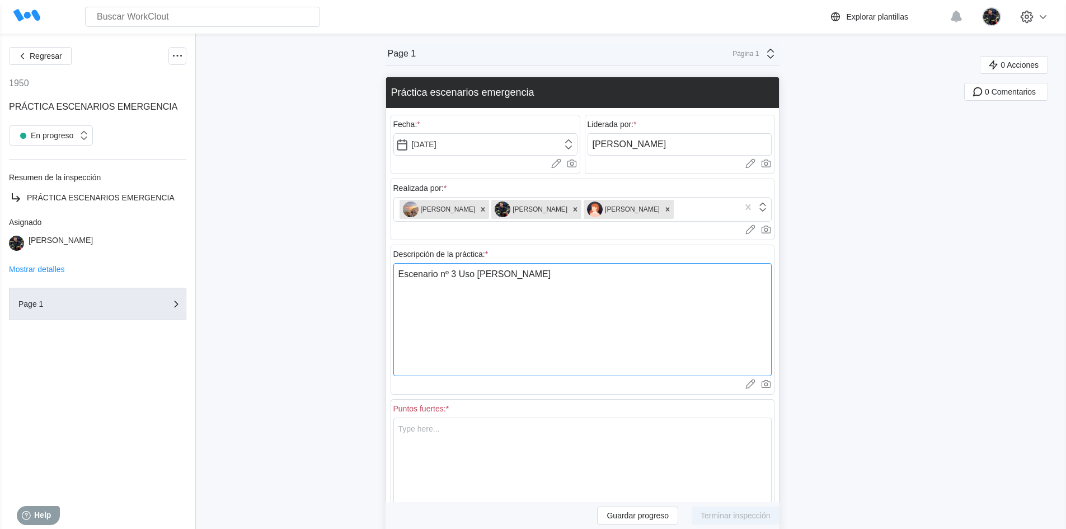
type textarea "x"
type textarea "Escenario nº 3 Uso de [PERSON_NAME]"
type textarea "x"
type textarea "Escenario nº 3 Uso de [PERSON_NAME]"
type textarea "x"
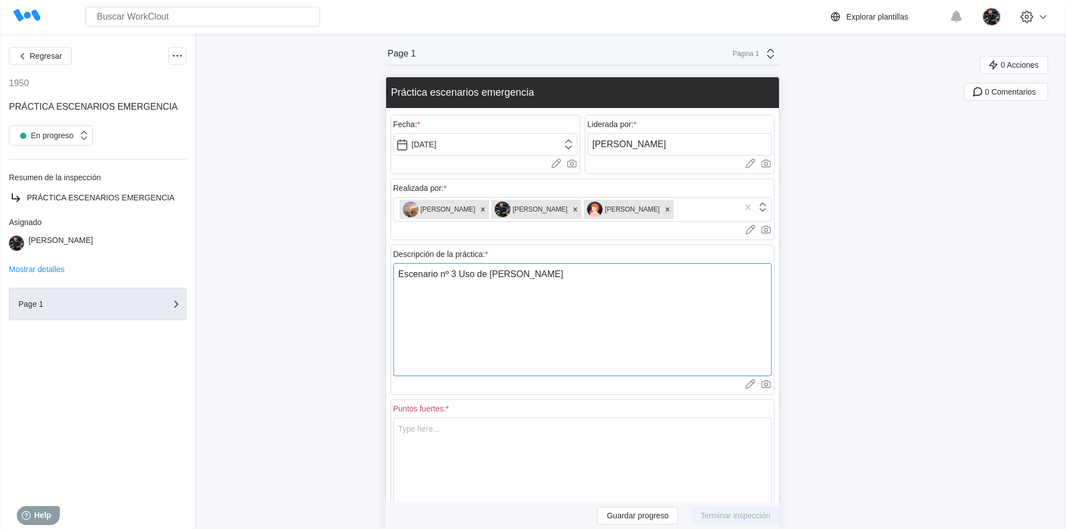
type textarea "Escenario nº 3 Uso de [PERSON_NAME]"
type textarea "x"
type textarea "Escenario nº 3 Uso de [PERSON_NAME]"
type textarea "x"
type textarea "Escenario nº 3 Uso de [PERSON_NAME] e i"
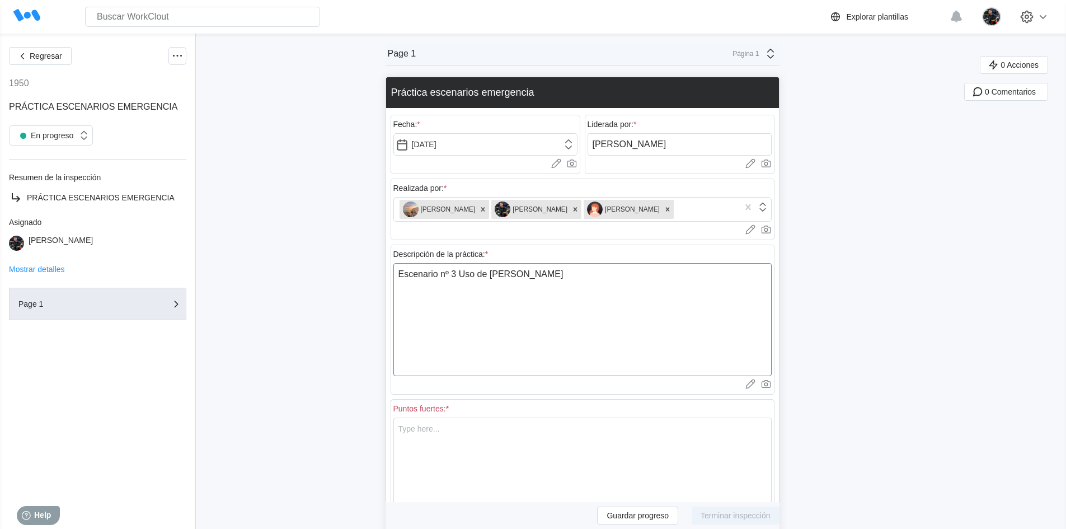
type textarea "x"
type textarea "Escenario nº 3 Uso de [PERSON_NAME] e in"
type textarea "x"
type textarea "Escenario nº 3 Uso de [PERSON_NAME] e inm"
type textarea "x"
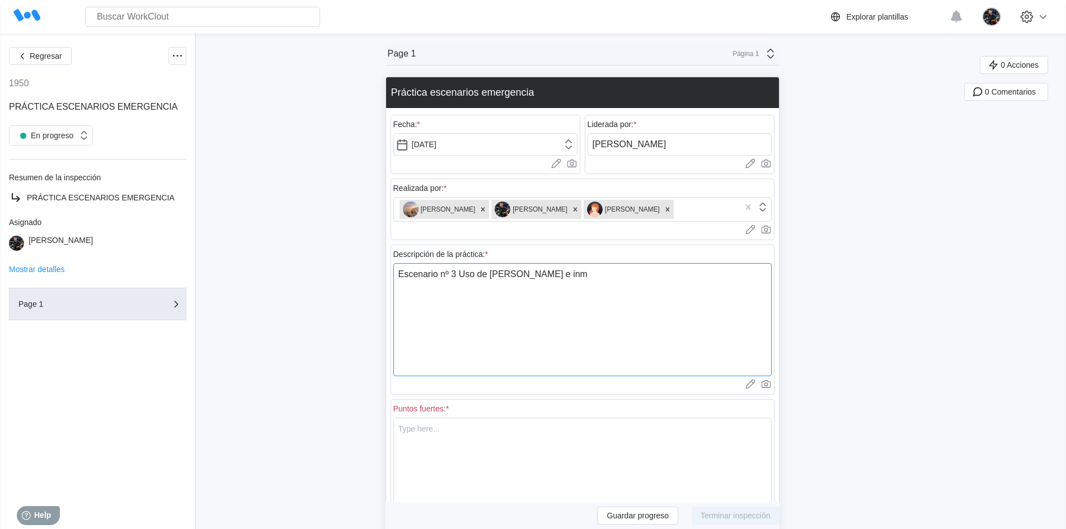
type textarea "Escenario nº 3 Uso de [PERSON_NAME] e inmo"
type textarea "x"
type textarea "Escenario nº 3 Uso de [PERSON_NAME] e inmoi"
type textarea "x"
type textarea "Escenario nº 3 Uso de [PERSON_NAME] e inmoib"
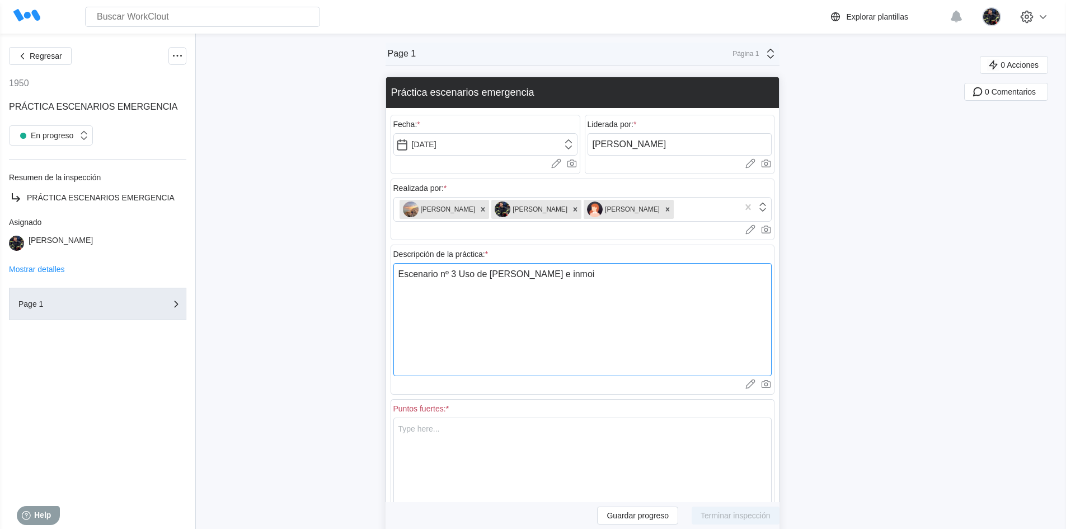
type textarea "x"
type textarea "Escenario nº 3 Uso de [PERSON_NAME] e inmoi"
type textarea "x"
type textarea "Escenario nº 3 Uso de [PERSON_NAME] e inmo"
type textarea "x"
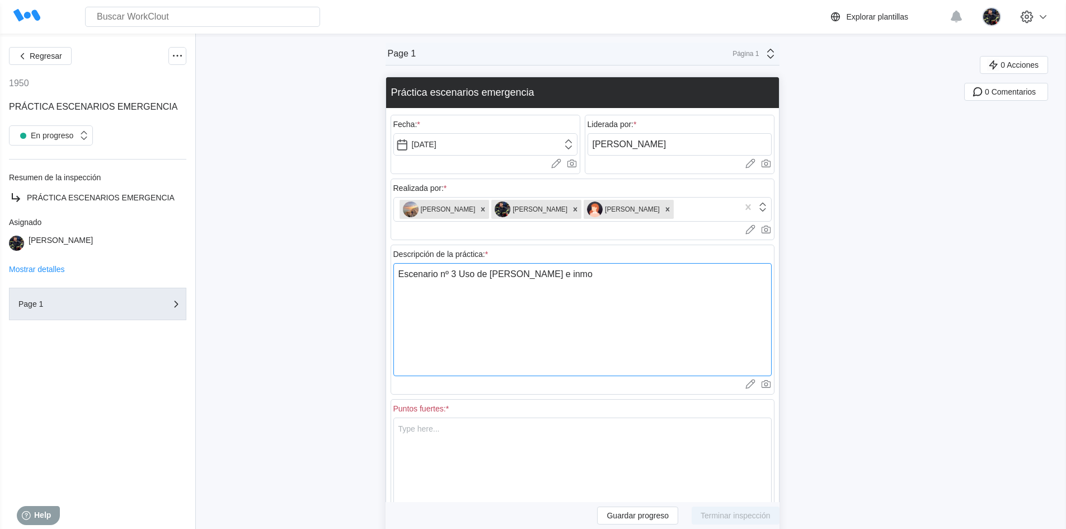
type textarea "Escenario nº 3 Uso de [PERSON_NAME] e inmob"
type textarea "x"
type textarea "Escenario nº 3 Uso de [PERSON_NAME] e inmobi"
type textarea "x"
type textarea "Escenario nº 3 Uso de [PERSON_NAME] e inmobil"
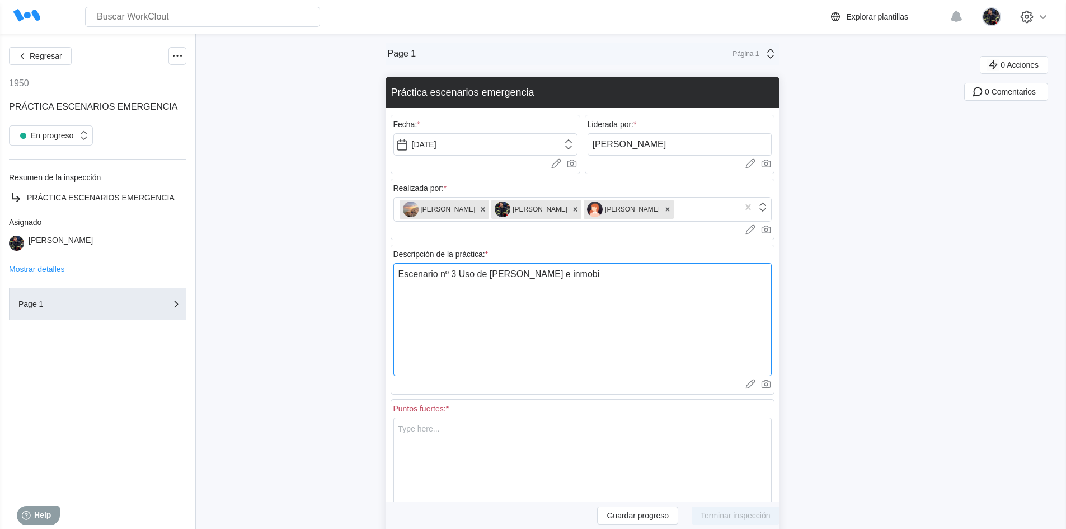
type textarea "x"
type textarea "Escenario nº 3 Uso de [PERSON_NAME] e inmobili"
type textarea "x"
type textarea "Escenario nº 3 Uso de [PERSON_NAME] e inmobiliz"
type textarea "x"
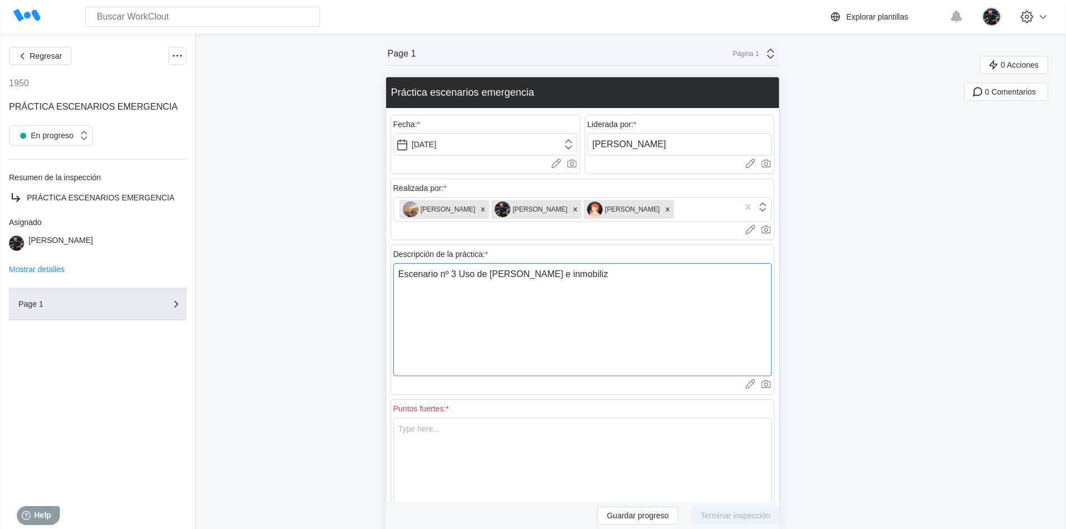
type textarea "Escenario nº 3 Uso de [PERSON_NAME] e inmobiliza"
type textarea "x"
type textarea "Escenario nº 3 Uso de [PERSON_NAME] e inmobilizai"
type textarea "x"
type textarea "Escenario nº 3 Uso de [PERSON_NAME] e inmobilizaic"
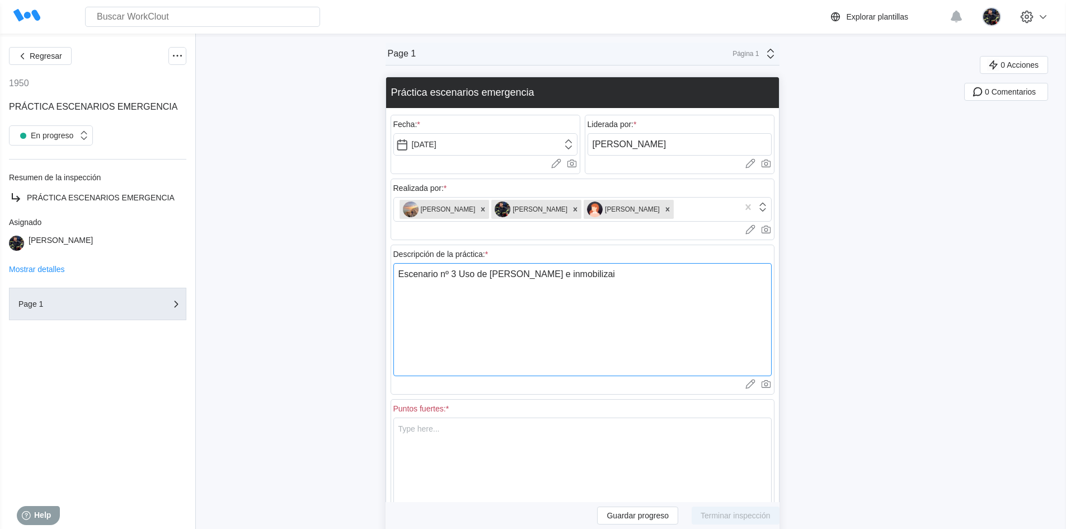
type textarea "x"
type textarea "Escenario nº 3 Uso de [PERSON_NAME] e inmobilizai"
type textarea "x"
type textarea "Escenario nº 3 Uso de [PERSON_NAME] e inmobiliza"
type textarea "x"
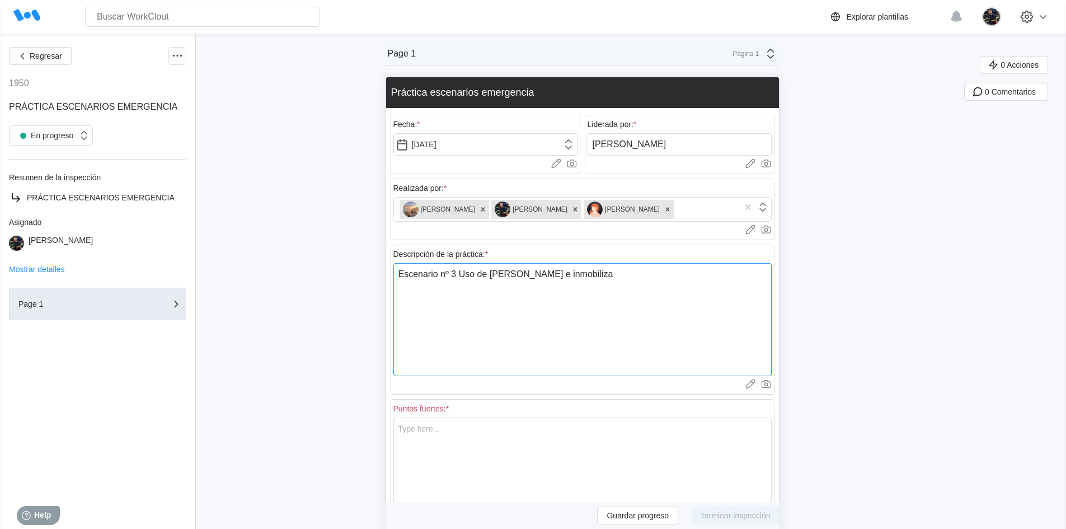
type textarea "Escenario nº 3 Uso de [PERSON_NAME] e inmobilizac"
type textarea "x"
type textarea "Escenario nº 3 Uso de [PERSON_NAME] e inmobilizaci"
type textarea "x"
type textarea "Escenario nº 3 Uso de [PERSON_NAME] e inmobilizació"
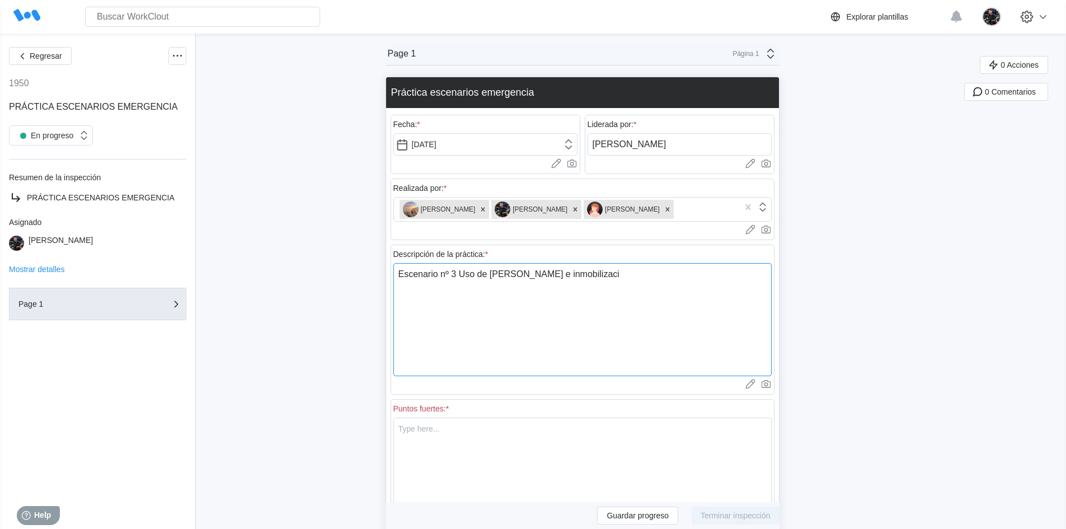
type textarea "x"
type textarea "Escenario nº 3 Uso de [PERSON_NAME] e inmobilización"
type textarea "x"
type textarea "Escenario nº 3 Uso de [PERSON_NAME] e inmobilización"
type textarea "x"
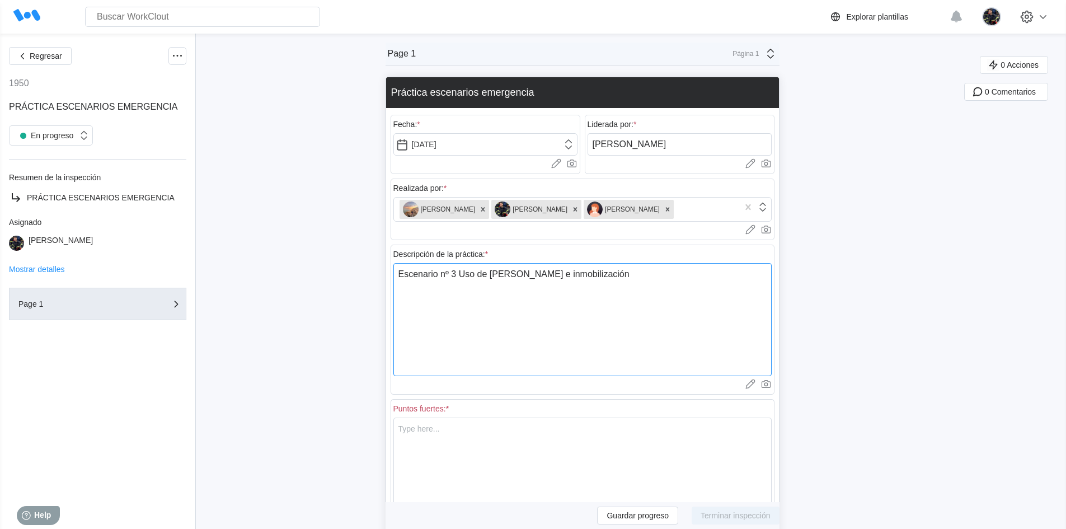
type textarea "Escenario nº 3 Uso de [PERSON_NAME] e inmobilización d"
type textarea "x"
type textarea "Escenario nº 3 Uso de [PERSON_NAME] e inmobilización de"
type textarea "x"
type textarea "Escenario nº 3 Uso de [PERSON_NAME] e inmovilización de"
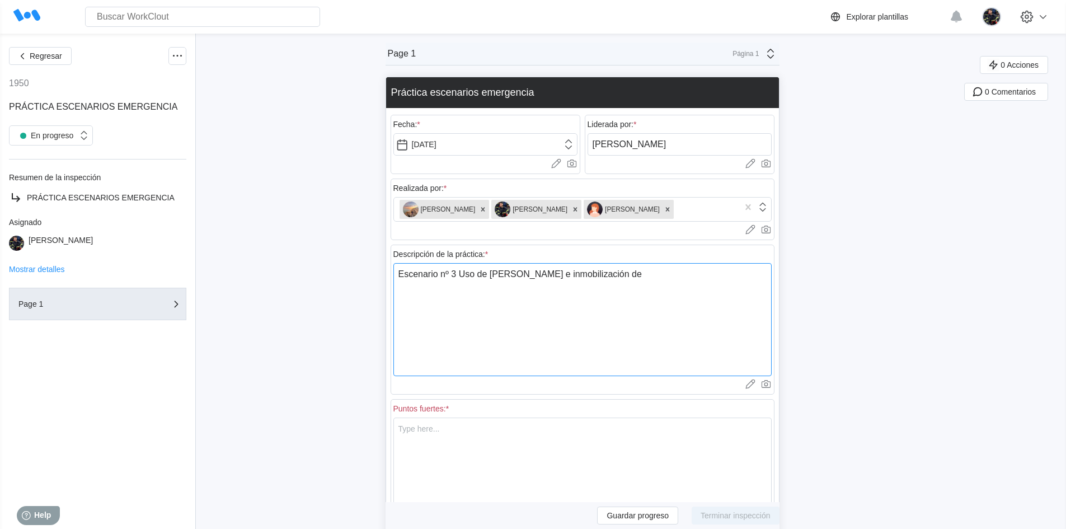
type textarea "x"
click at [624, 272] on textarea "Escenario nº 3 Uso de [PERSON_NAME] e inmovilización de" at bounding box center [582, 319] width 378 height 113
type textarea "Escenario nº 3 Uso de [PERSON_NAME] e inmovilización de"
type textarea "x"
type textarea "Escenario nº 3 Uso de [PERSON_NAME] e inmovilización de v"
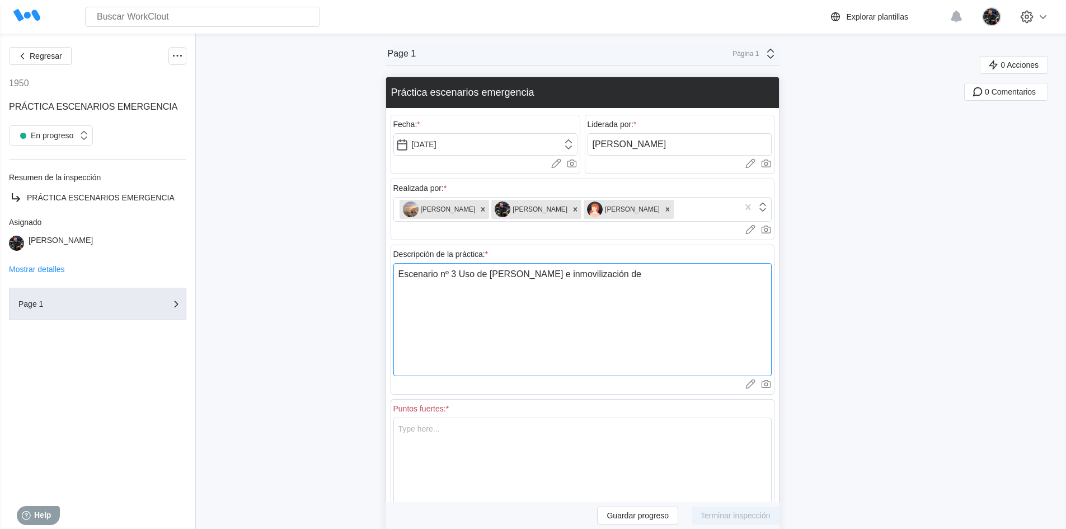
type textarea "x"
type textarea "Escenario nº 3 Uso de [PERSON_NAME] e inmovilización de vi"
type textarea "x"
type textarea "Escenario nº 3 Uso de [PERSON_NAME] e inmovilización de vic"
type textarea "x"
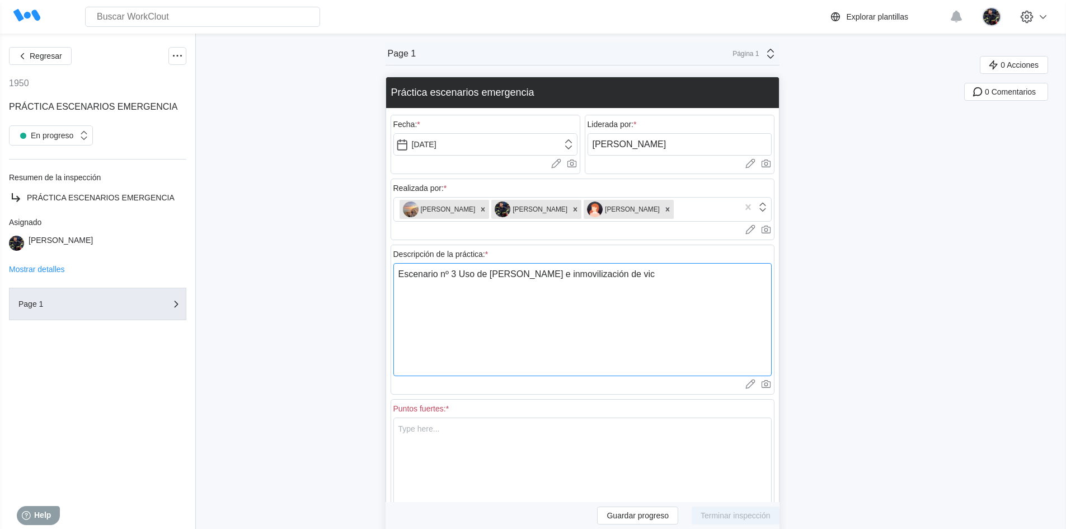
type textarea "Escenario nº 3 Uso de [PERSON_NAME] e inmovilización de vict"
type textarea "x"
type textarea "Escenario nº 3 Uso de [PERSON_NAME] e inmovilización de victi"
type textarea "x"
type textarea "Escenario nº 3 Uso de [PERSON_NAME] e inmovilización de victim"
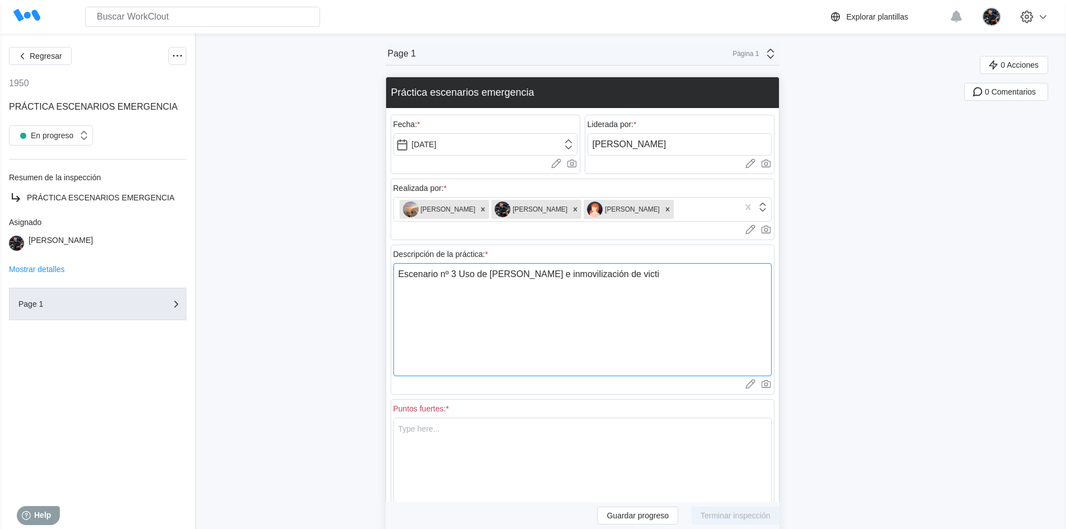
type textarea "x"
type textarea "Escenario nº 3 Uso de [PERSON_NAME] e inmovilización de victima"
type textarea "x"
type textarea "Escenario nº 3 Uso de [PERSON_NAME] e inmovilización de victima."
type textarea "x"
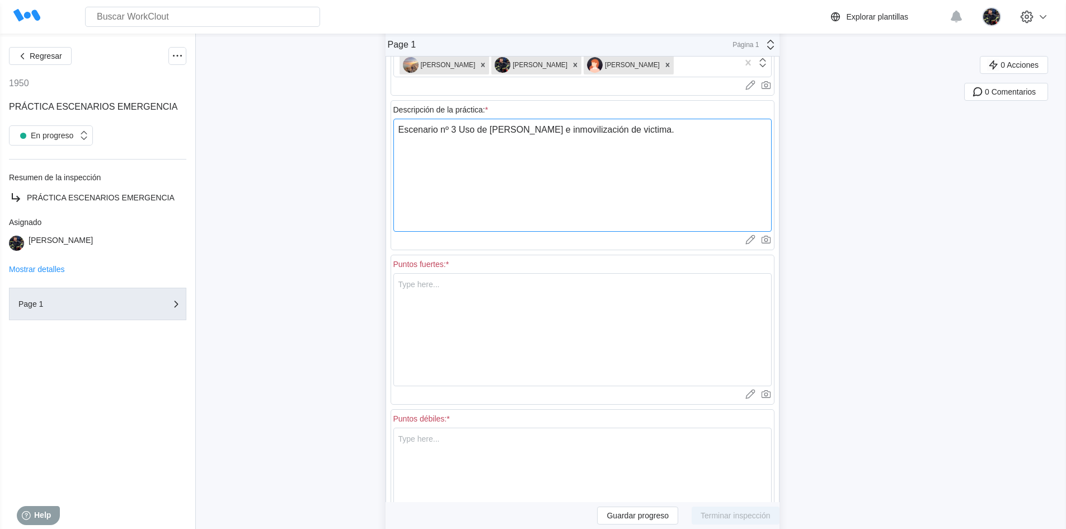
scroll to position [168, 0]
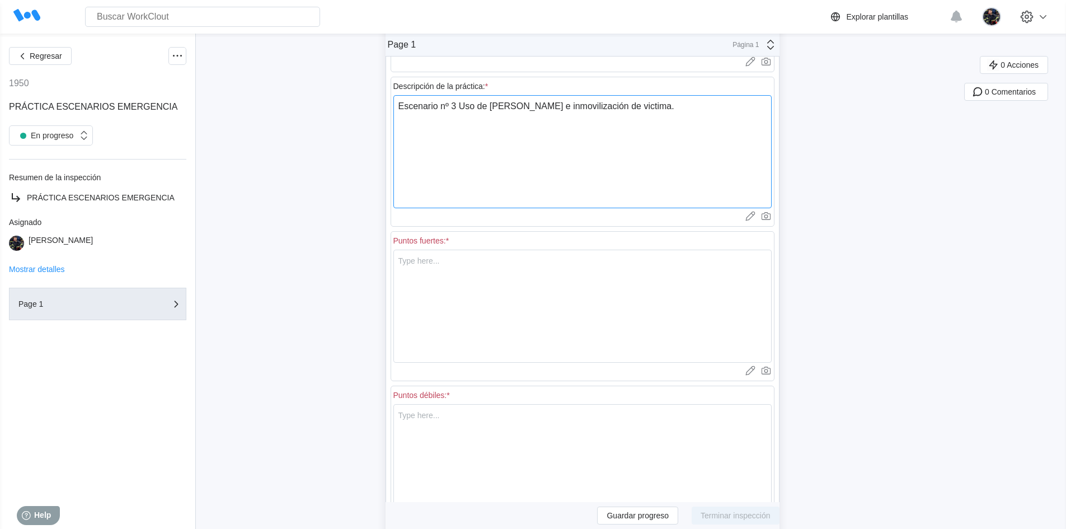
type textarea "Escenario nº 3 Uso de [PERSON_NAME] e inmovilización de victima."
click at [623, 277] on textarea at bounding box center [582, 306] width 378 height 113
type textarea "P"
type textarea "x"
type textarea "Pr"
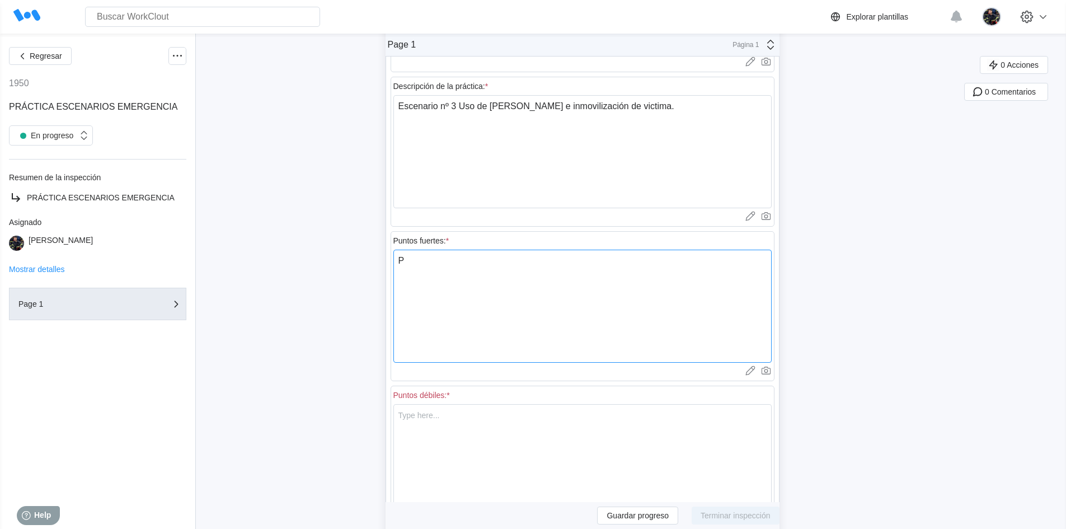
type textarea "x"
type textarea "Pre"
type textarea "x"
type textarea "Pred"
type textarea "x"
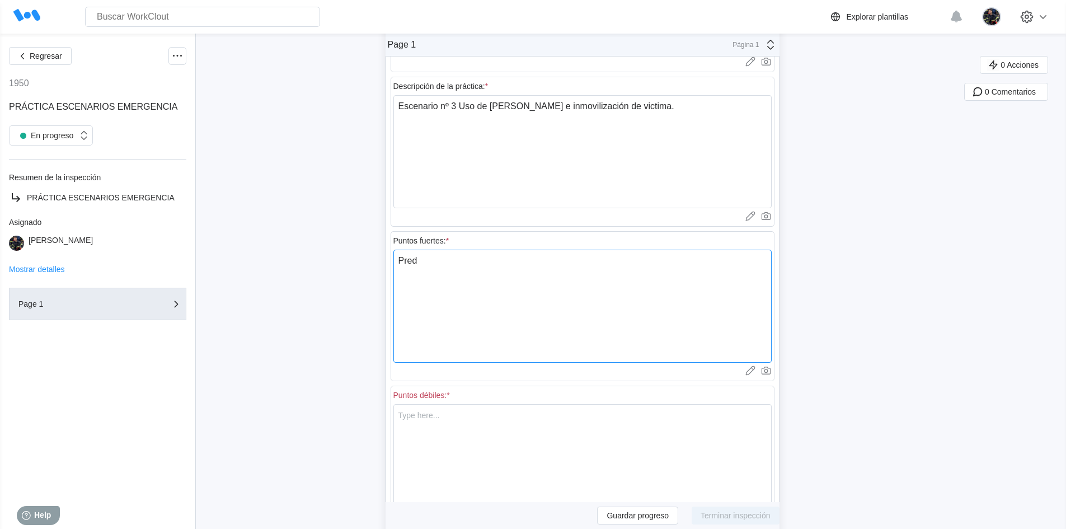
type textarea "Predi"
type textarea "x"
type textarea "Predis"
type textarea "x"
type textarea "Predisp"
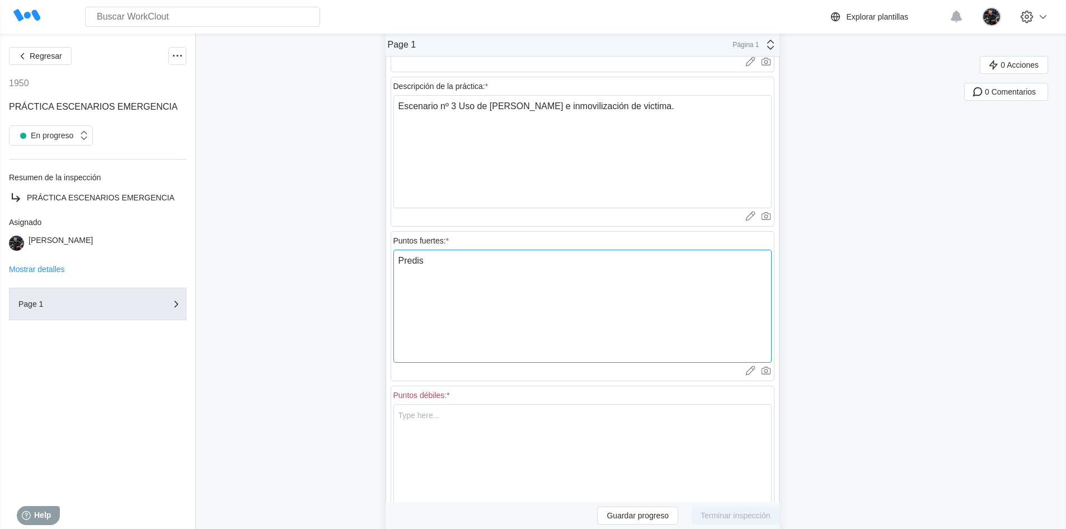
type textarea "x"
type textarea "Predispo"
type textarea "x"
type textarea "Predispoc"
type textarea "x"
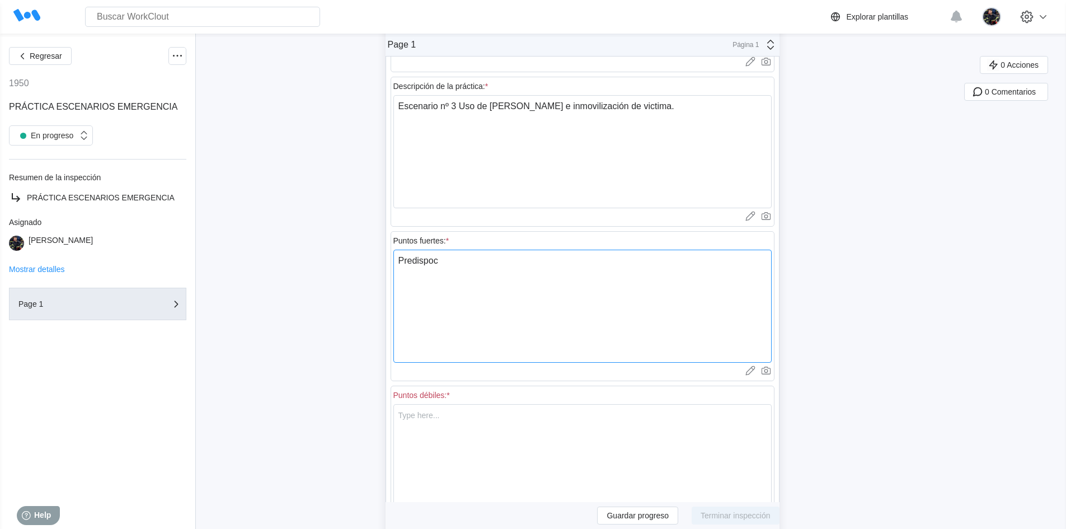
type textarea "Predispoci"
type textarea "x"
type textarea "Predispoc"
type textarea "x"
type textarea "Predispocs"
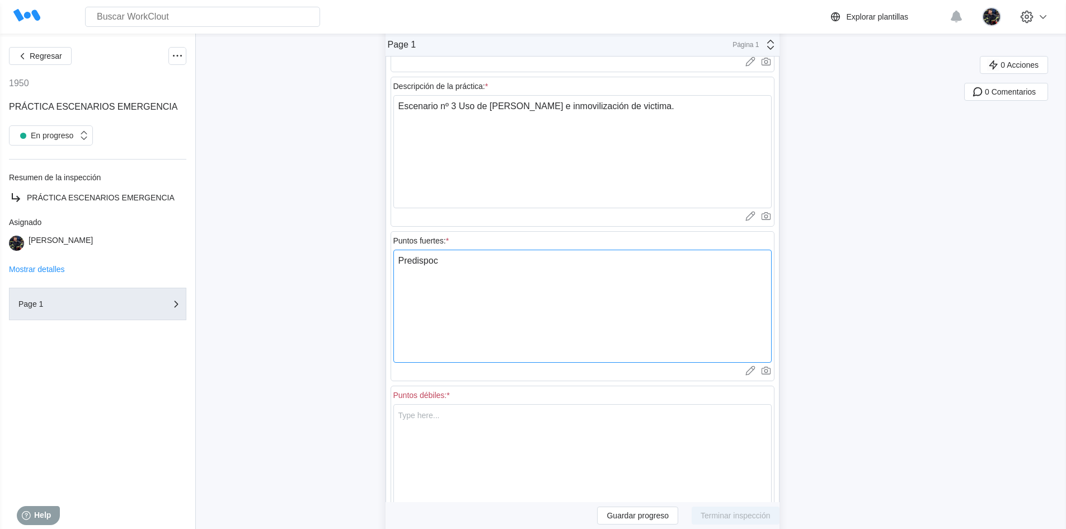
type textarea "x"
type textarea "Predispoc"
type textarea "x"
type textarea "Predispoci"
type textarea "x"
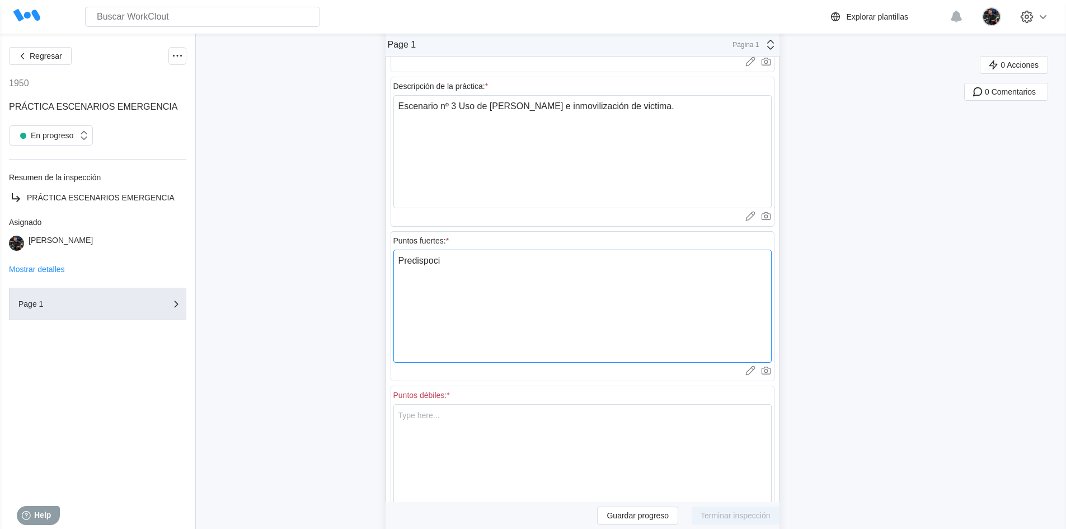
type textarea "Predispoc"
type textarea "x"
type textarea "Predispo"
type textarea "x"
type textarea "Predispos"
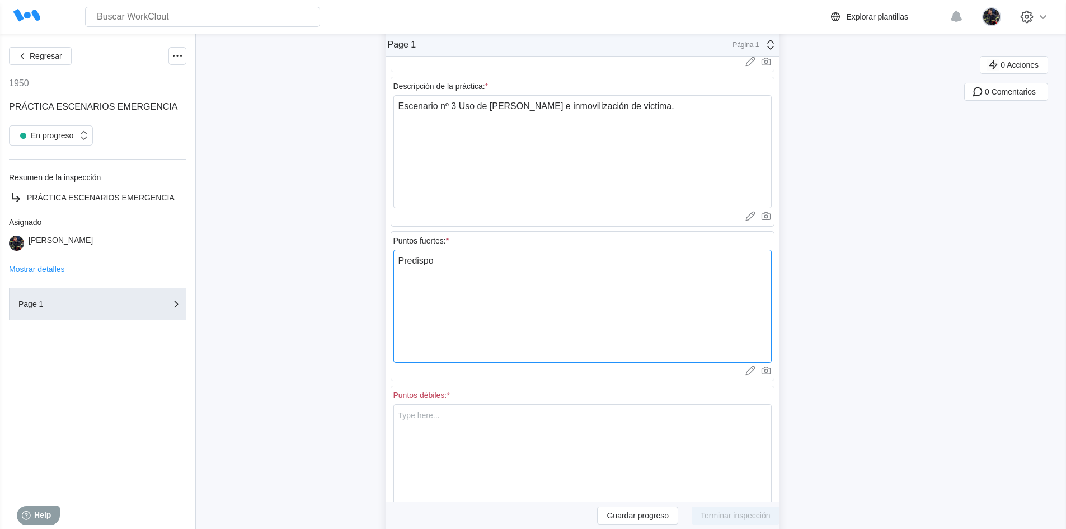
type textarea "x"
type textarea "Predisposc"
type textarea "x"
type textarea "Predisposci"
type textarea "x"
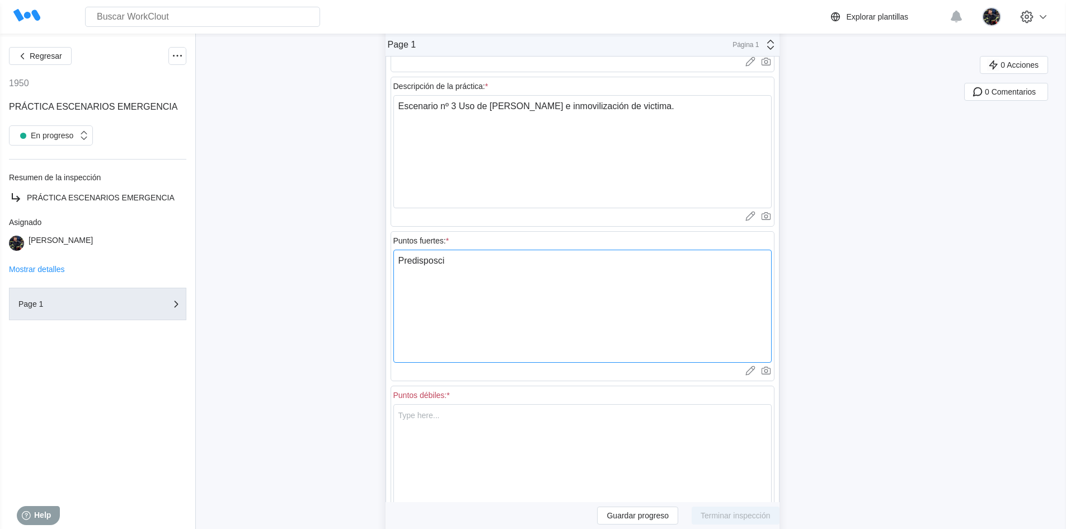
type textarea "Predisposci´´"
type textarea "x"
type textarea "Predisposci´"
type textarea "x"
type textarea "Predisposci´p"
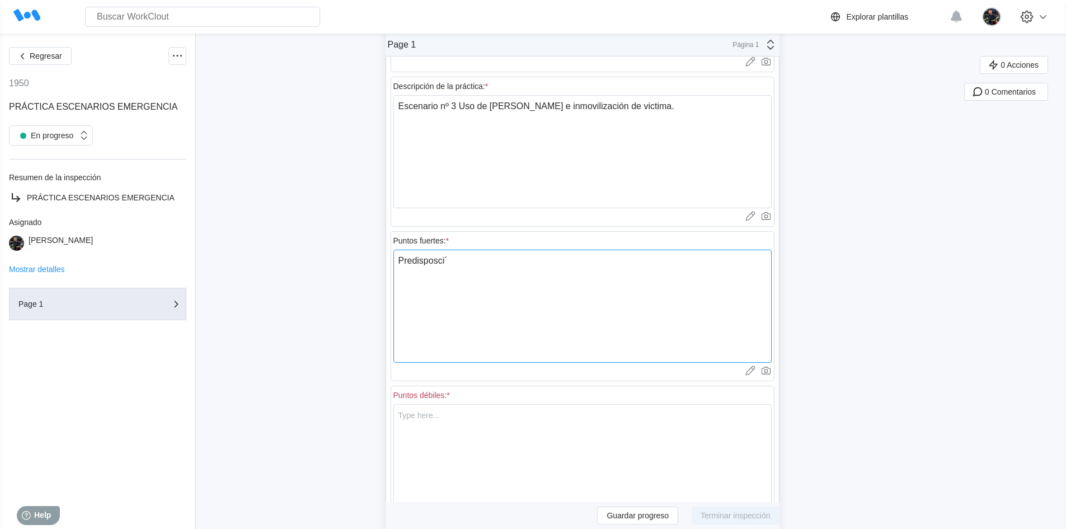
type textarea "x"
type textarea "Predisposci´"
type textarea "x"
type textarea "Predisposci"
type textarea "x"
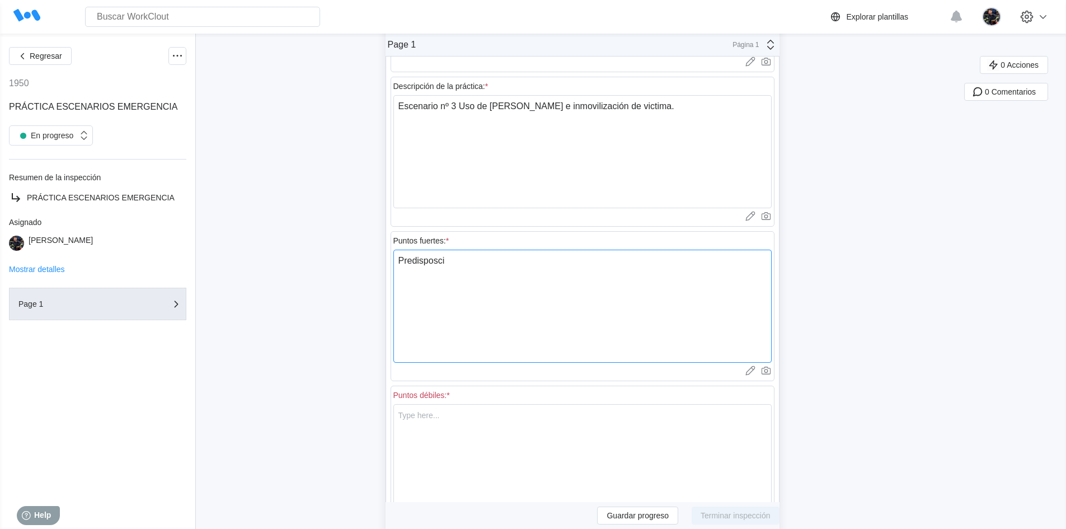
type textarea "Predisposció"
type textarea "x"
click at [425, 271] on textarea "Predisposición en realizar la práctica. Rapidez en la actuación." at bounding box center [582, 306] width 378 height 113
drag, startPoint x: 425, startPoint y: 271, endPoint x: 404, endPoint y: 289, distance: 27.8
click at [404, 289] on textarea "Predisposición en realizar la práctica. Rapidez en la actuación." at bounding box center [582, 306] width 378 height 113
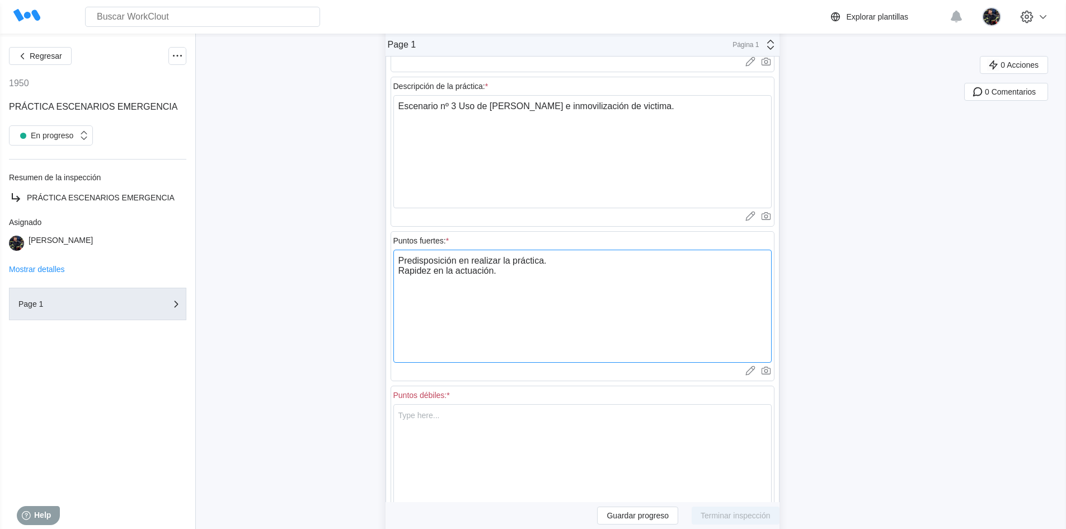
click at [507, 276] on textarea "Predisposición en realizar la práctica. Rapidez en la actuación." at bounding box center [582, 306] width 378 height 113
click at [422, 285] on textarea "Predisposición en realizar la práctica. Rapidez en la actuación. Bue" at bounding box center [582, 306] width 378 height 113
click at [442, 417] on textarea at bounding box center [582, 460] width 378 height 113
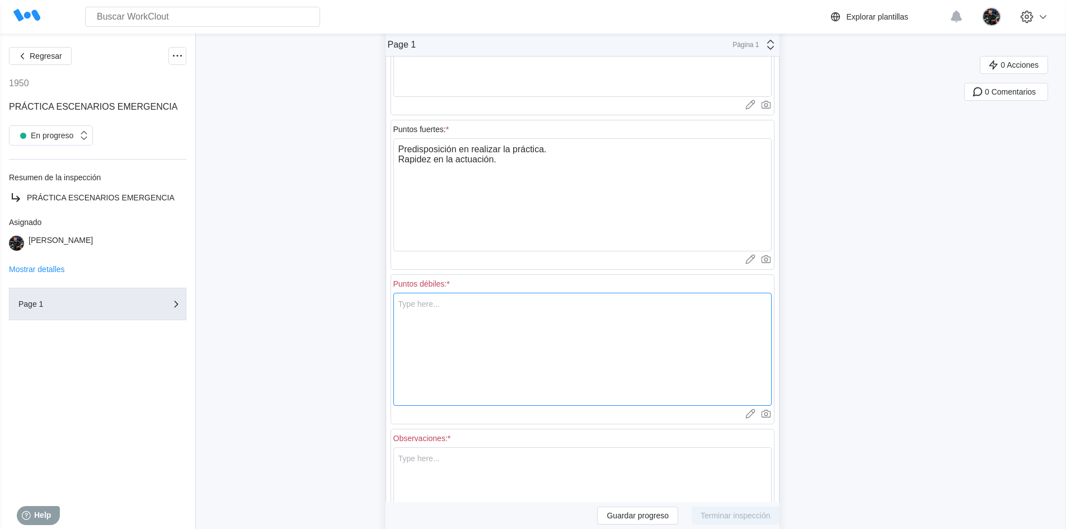
scroll to position [280, 0]
click at [455, 307] on textarea at bounding box center [582, 348] width 378 height 113
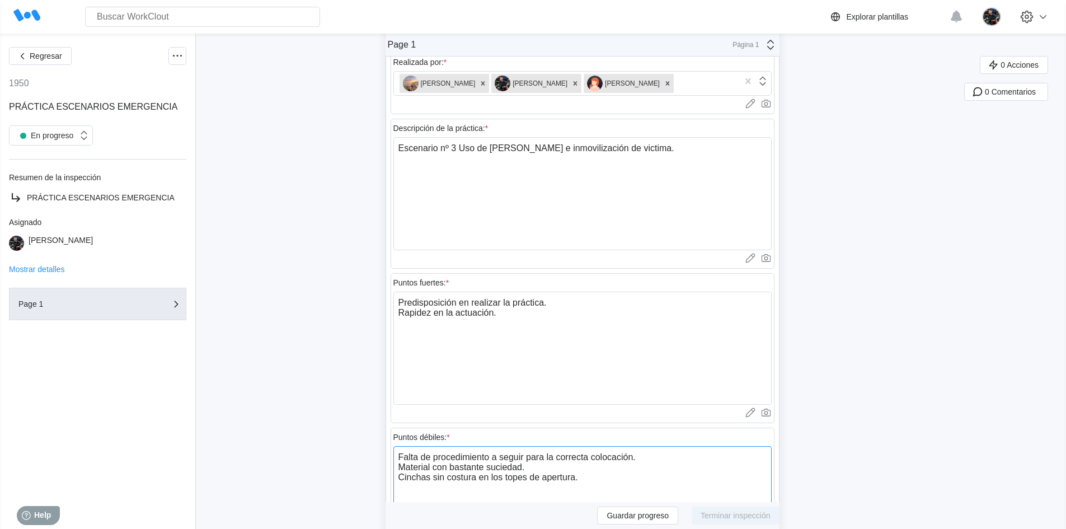
scroll to position [108, 0]
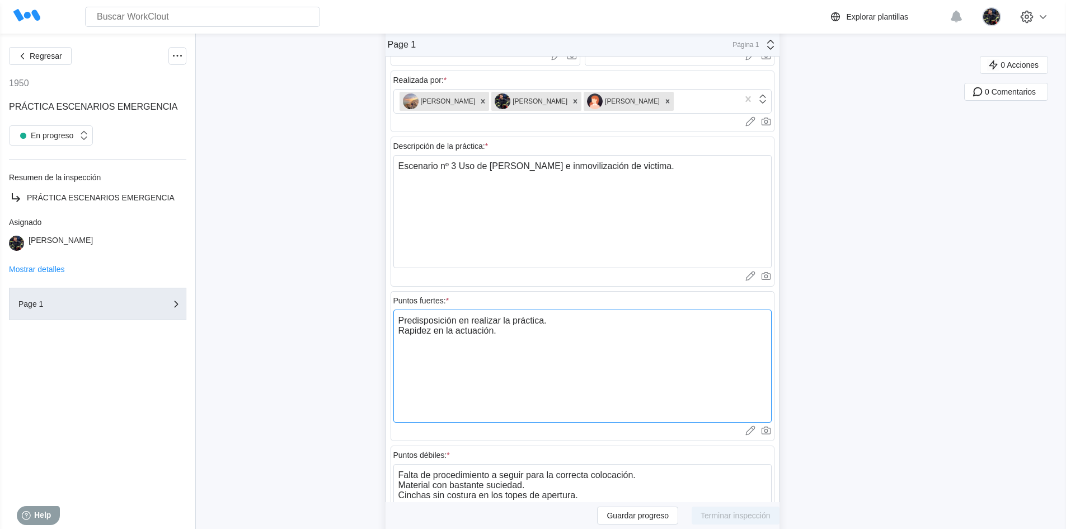
click at [516, 334] on textarea "Predisposición en realizar la práctica. Rapidez en la actuación." at bounding box center [582, 365] width 378 height 113
click at [313, 307] on div "Regresar 1950 PRÁCTICA ESCENARIOS EMERGENCIA En progreso Resumen de la inspecci…" at bounding box center [533, 367] width 1066 height 883
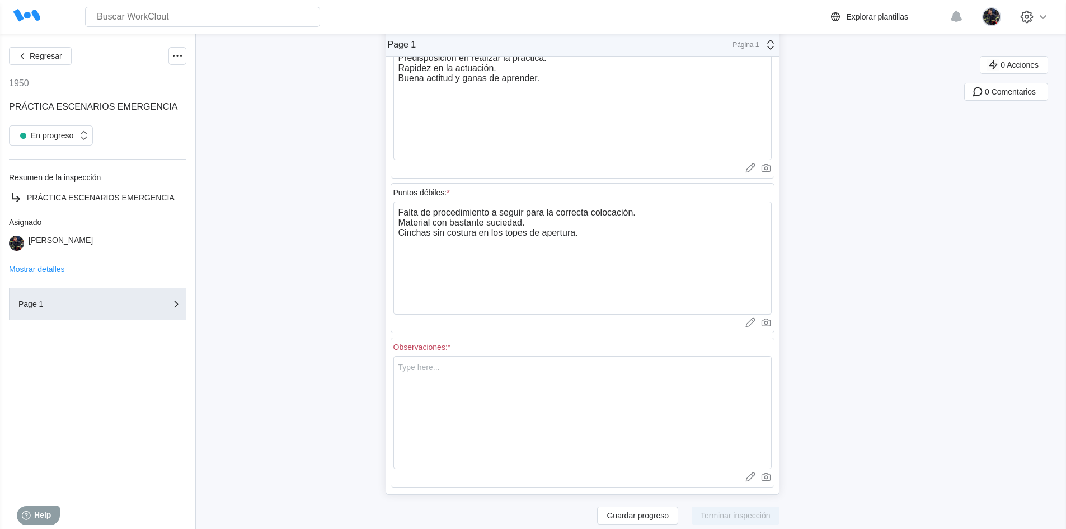
scroll to position [388, 0]
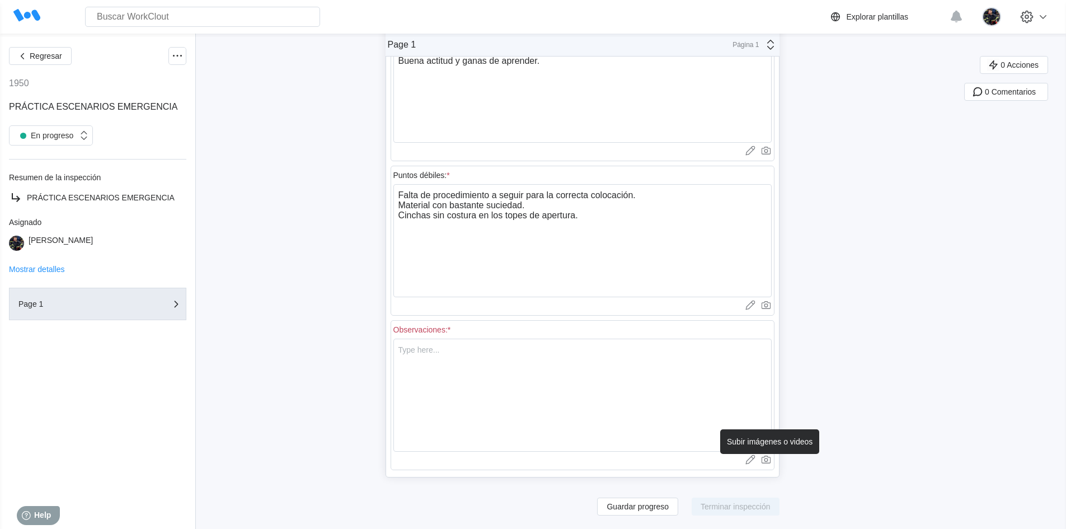
click at [769, 457] on icon at bounding box center [765, 459] width 11 height 11
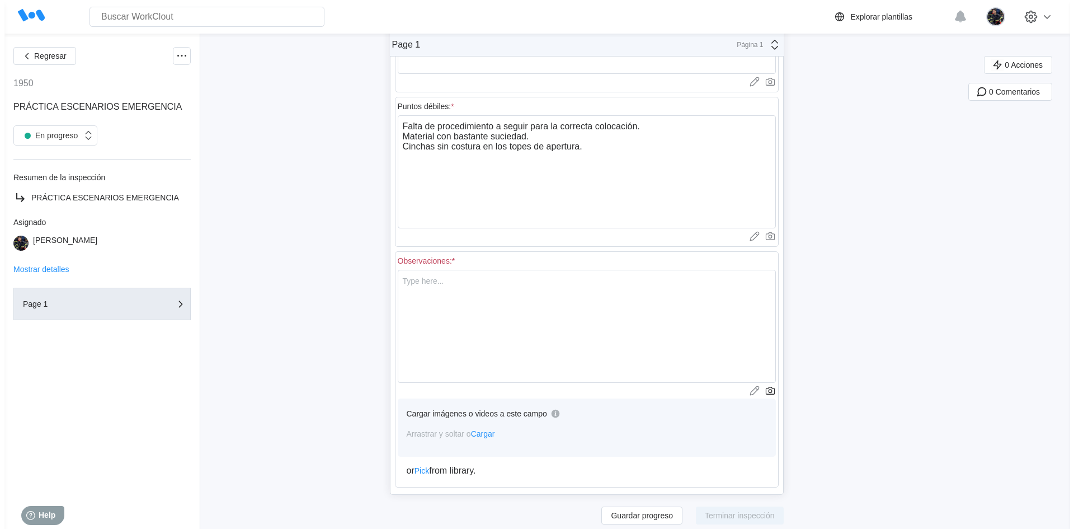
scroll to position [474, 0]
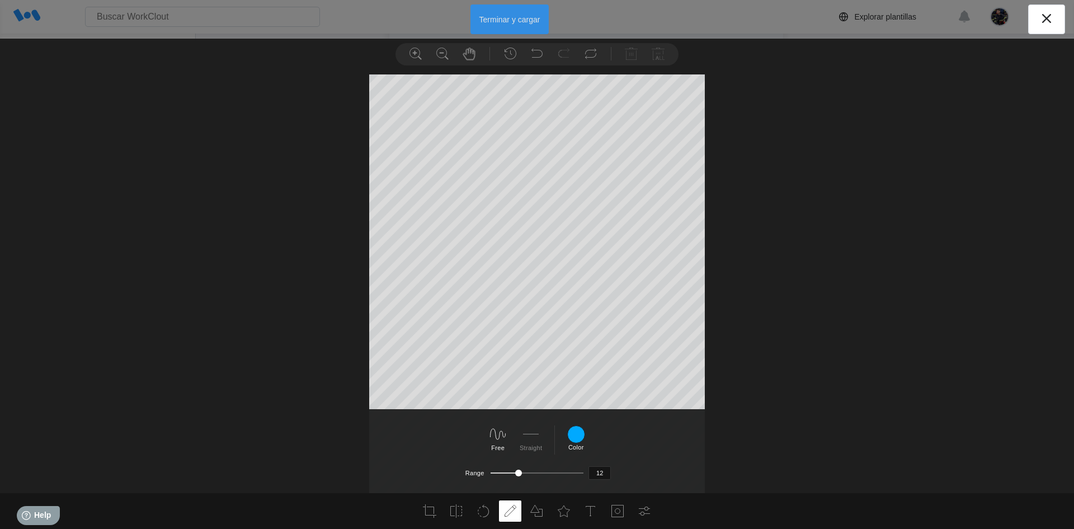
click at [525, 17] on button "Terminar y cargar" at bounding box center [509, 19] width 79 height 30
click at [515, 25] on button "Terminar y cargar" at bounding box center [509, 19] width 79 height 30
click at [509, 18] on button "Terminar y cargar" at bounding box center [509, 19] width 79 height 30
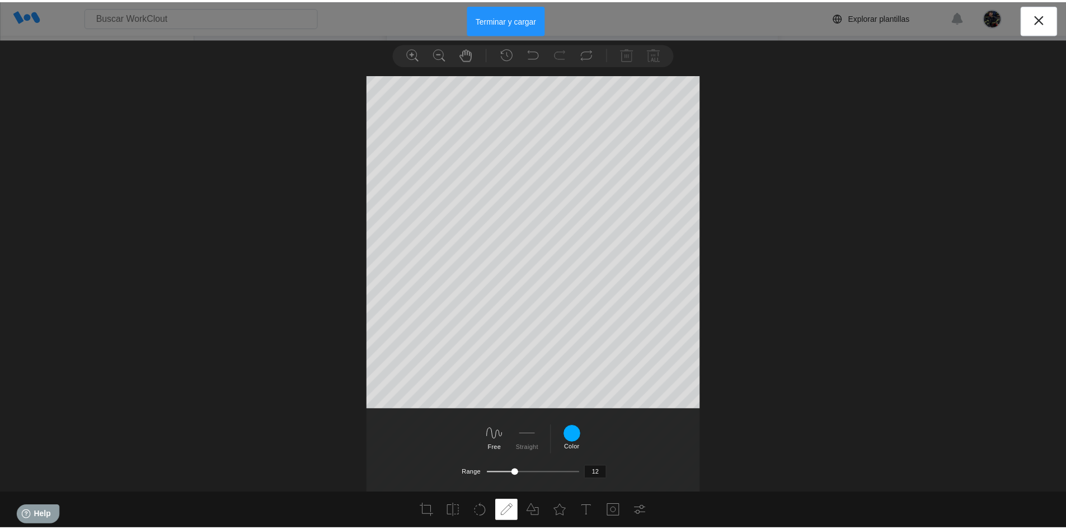
scroll to position [31, 0]
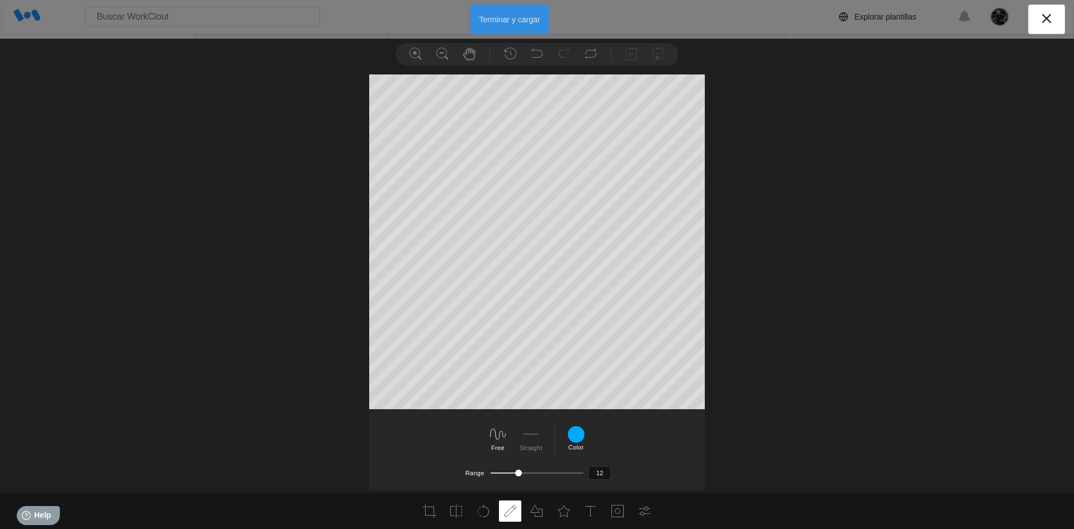
click at [512, 28] on button "Terminar y cargar" at bounding box center [509, 19] width 79 height 30
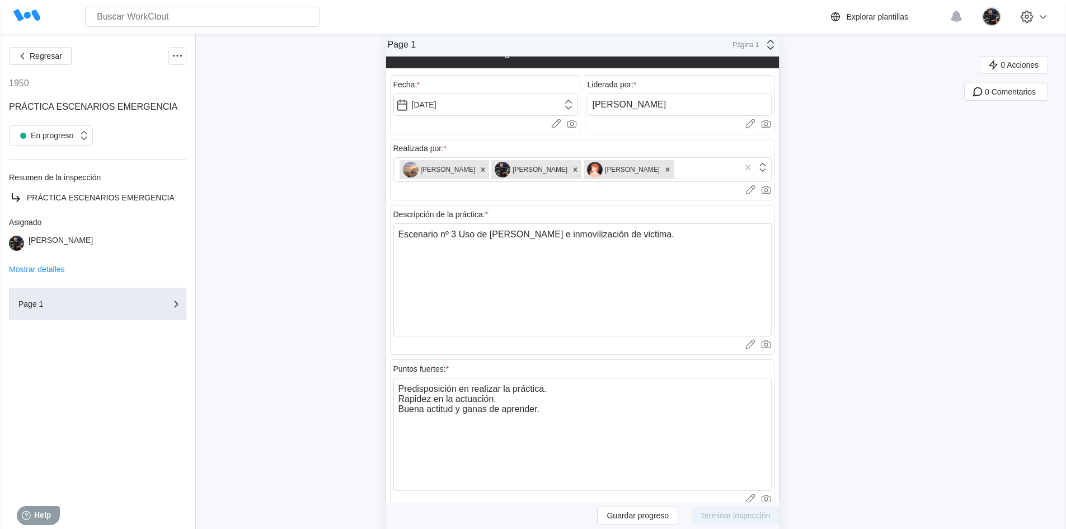
scroll to position [0, 0]
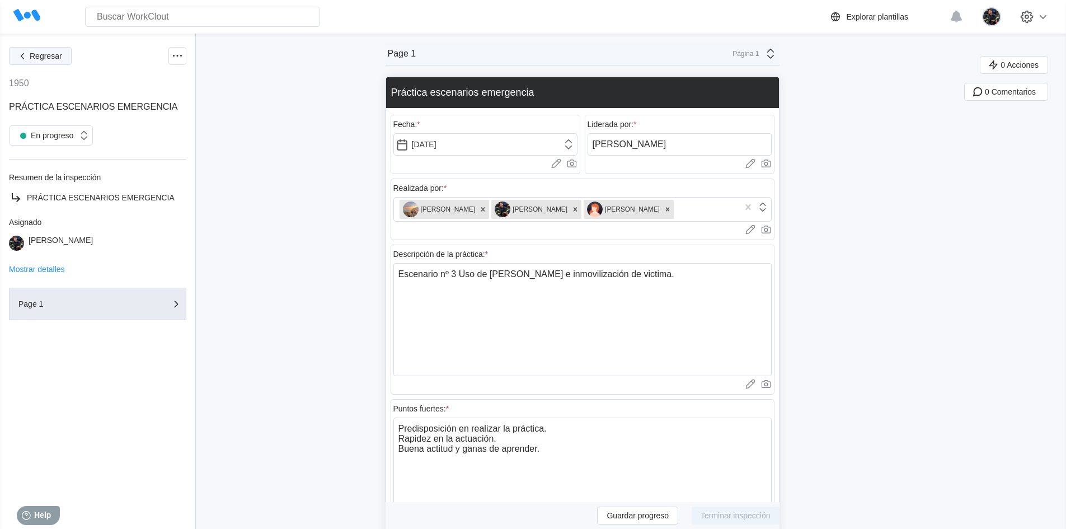
click at [59, 56] on span "Regresar" at bounding box center [46, 56] width 32 height 8
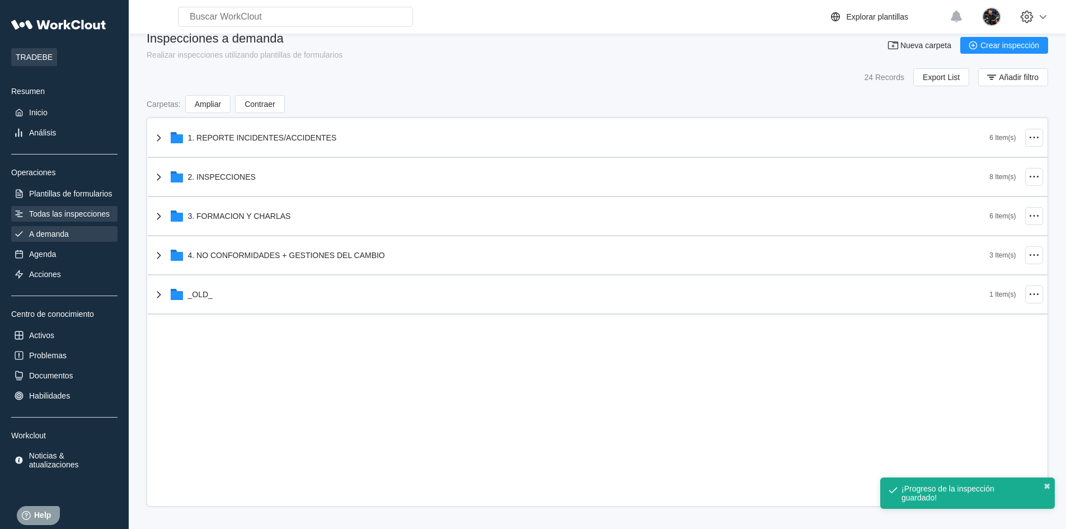
click at [91, 210] on div "Todas las inspecciones" at bounding box center [69, 213] width 81 height 9
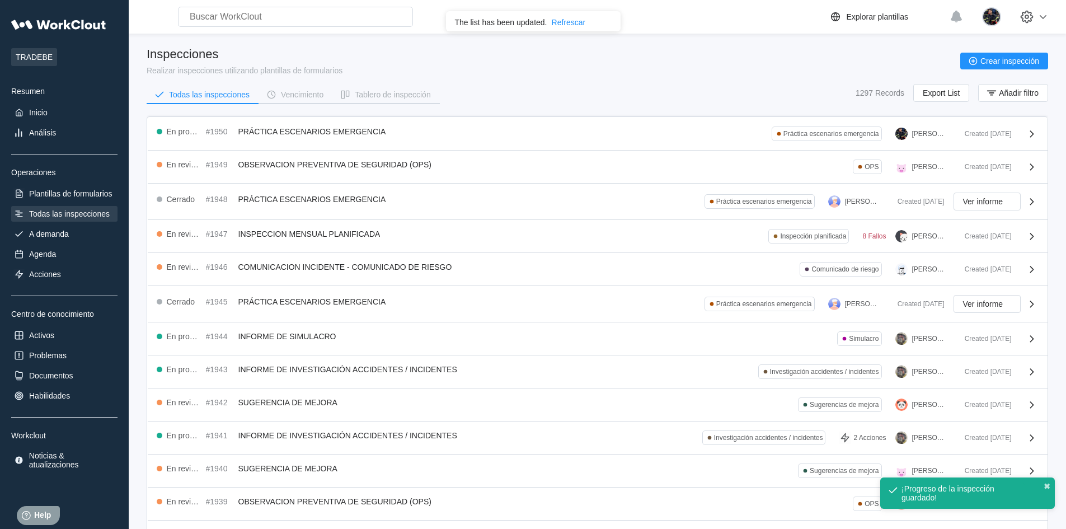
click at [540, 82] on div "Inspecciones Realizar inspecciones utilizando plantillas de formularios Crear i…" at bounding box center [597, 79] width 901 height 65
click at [565, 25] on div "Refrescar" at bounding box center [569, 22] width 34 height 9
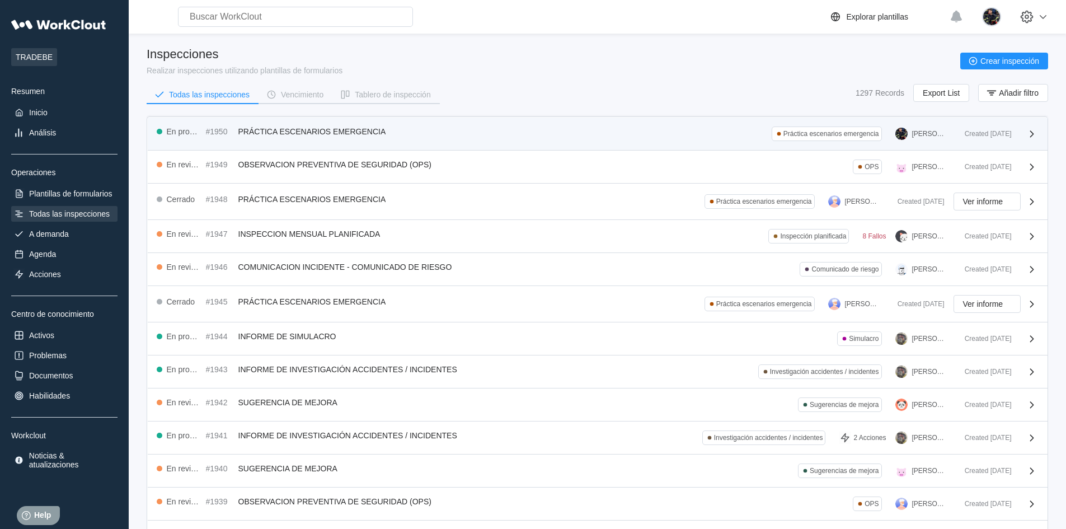
click at [465, 130] on div "En progreso #1950 PRÁCTICA ESCENARIOS EMERGENCIA Práctica escenarios emergencia…" at bounding box center [556, 133] width 799 height 15
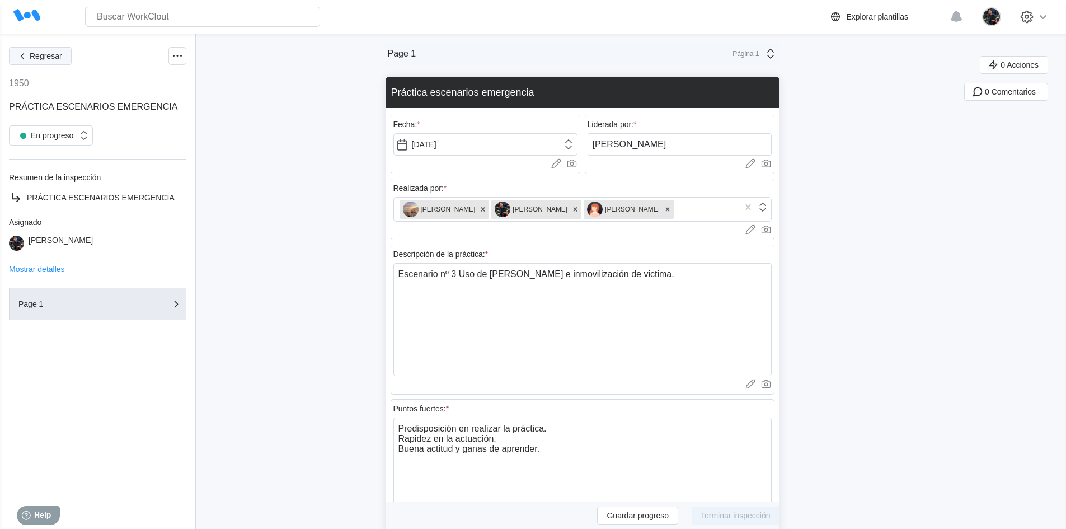
click at [57, 53] on span "Regresar" at bounding box center [46, 56] width 32 height 8
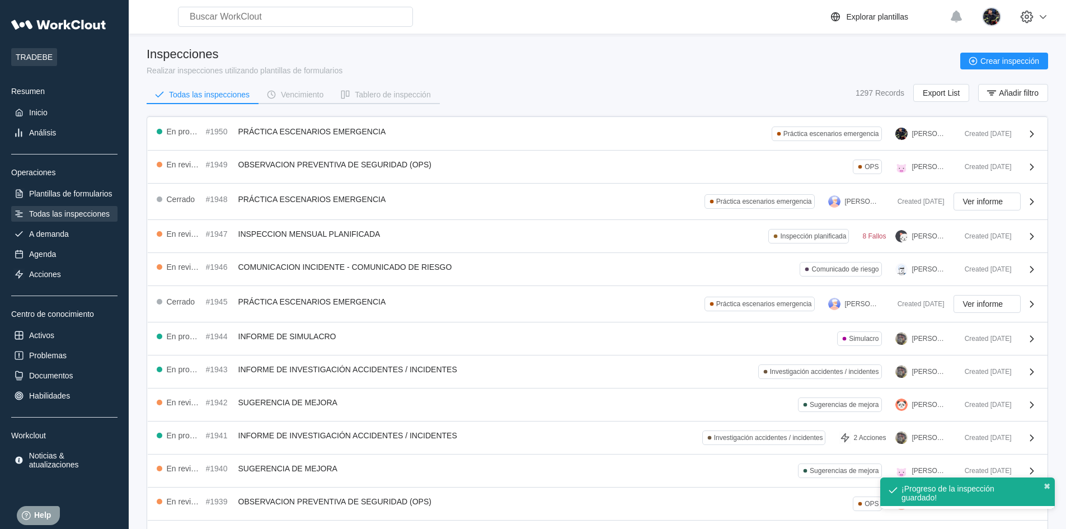
click at [523, 64] on div "Inspecciones Realizar inspecciones utilizando plantillas de formularios Crear i…" at bounding box center [597, 61] width 901 height 28
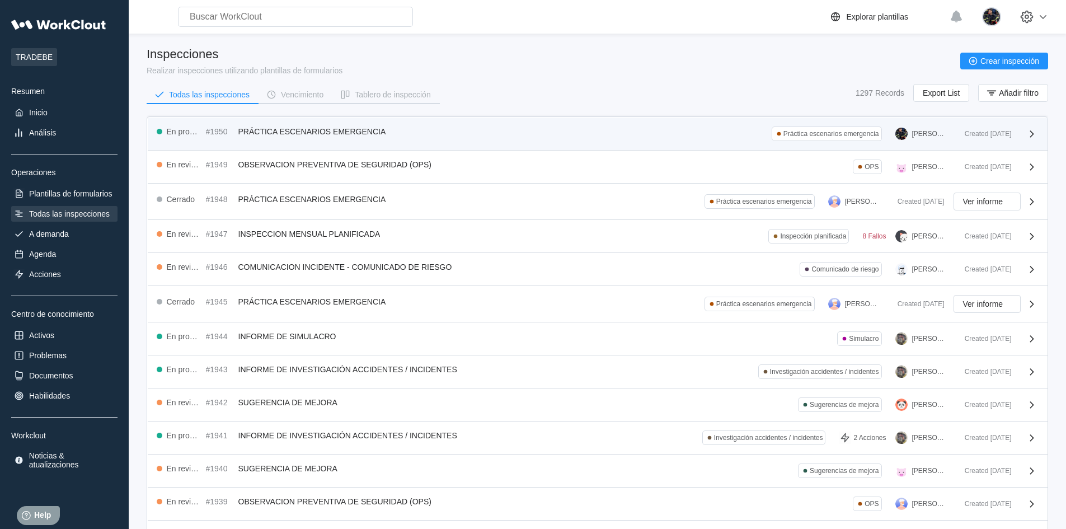
click at [483, 131] on div "En progreso #1950 PRÁCTICA ESCENARIOS EMERGENCIA Práctica escenarios emergencia…" at bounding box center [556, 133] width 799 height 15
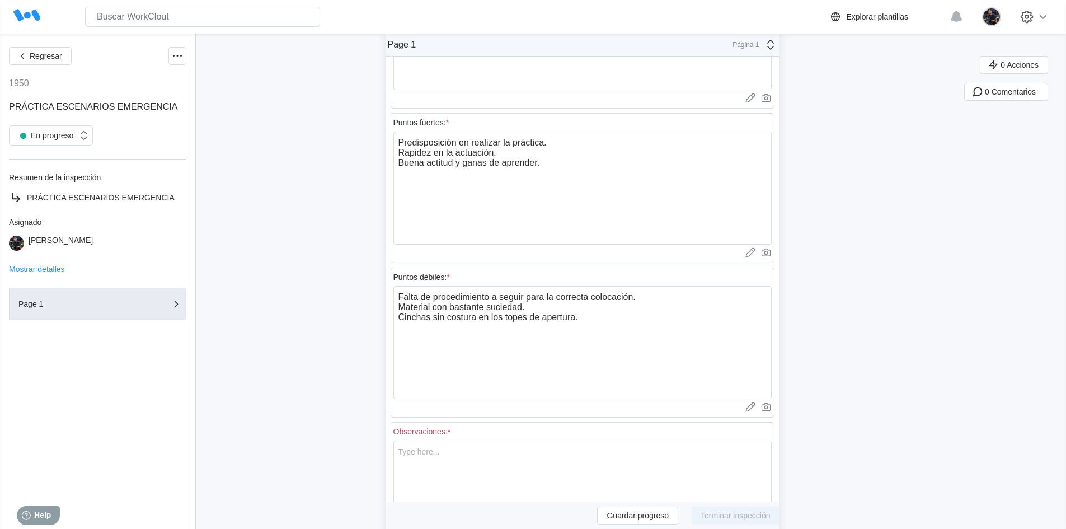
scroll to position [56, 0]
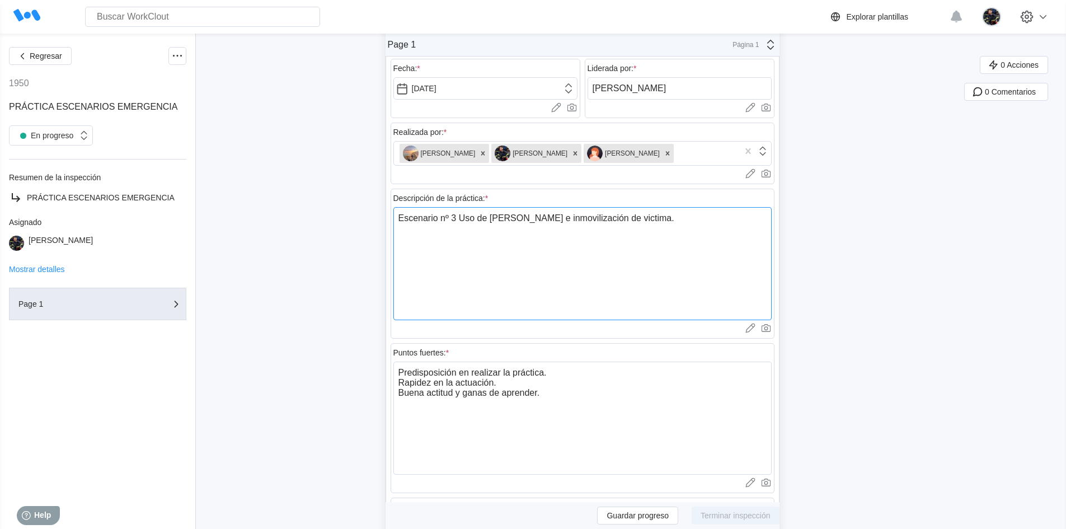
click at [656, 219] on textarea "Escenario nº 3 Uso de [PERSON_NAME] e inmovilización de victima." at bounding box center [582, 263] width 378 height 113
click at [528, 215] on textarea "Escenario nº 3 Uso de [PERSON_NAME] e inmovilización de victima." at bounding box center [582, 263] width 378 height 113
click at [647, 220] on textarea "Escenario nº 3 Uso de [PERSON_NAME], inmovilización de victima." at bounding box center [582, 263] width 378 height 113
click at [520, 215] on textarea "Escenario nº 3 Uso de [PERSON_NAME], inmovilización de victima, colocación de c…" at bounding box center [582, 263] width 378 height 113
click at [495, 219] on textarea "Escenario nº 3 Uso de [PERSON_NAME], inmovilización de victima, colocación de c…" at bounding box center [582, 263] width 378 height 113
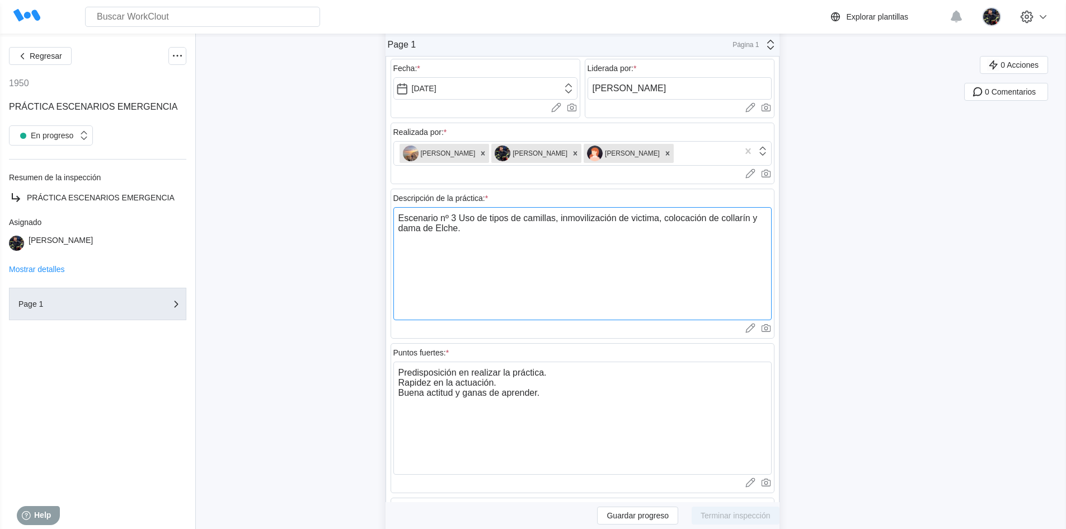
click at [487, 214] on textarea "Escenario nº 3 Uso de tipos de camillas, inmovilización de victima, colocación …" at bounding box center [582, 263] width 378 height 113
click at [513, 239] on textarea "Escenario nº 3 Uso tipos de camillas, inmovilización de victima, colocación de …" at bounding box center [582, 263] width 378 height 113
click at [642, 235] on textarea "Escenario nº 3 Uso tipos de camillas, inmovilización de victima, colocación de …" at bounding box center [582, 263] width 378 height 113
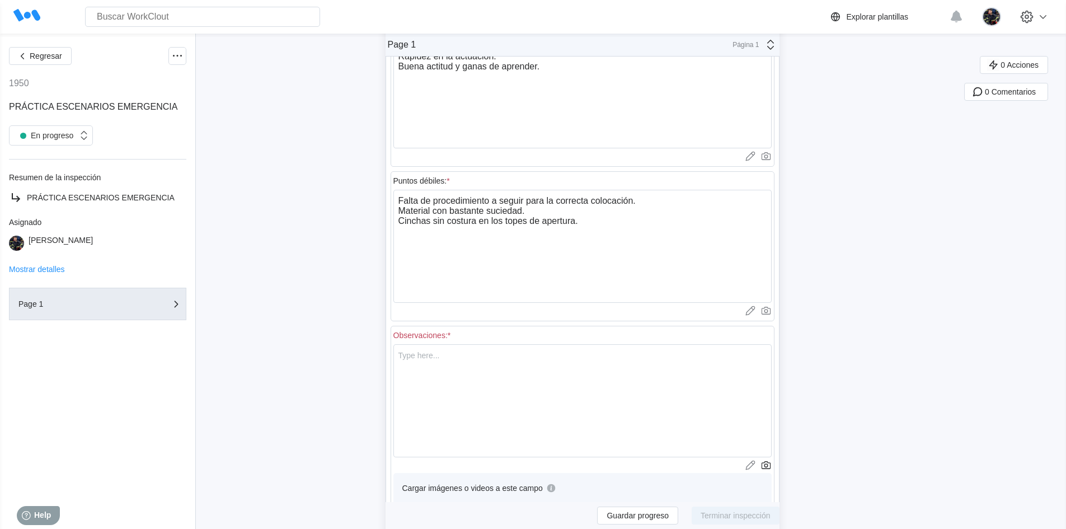
scroll to position [324, 0]
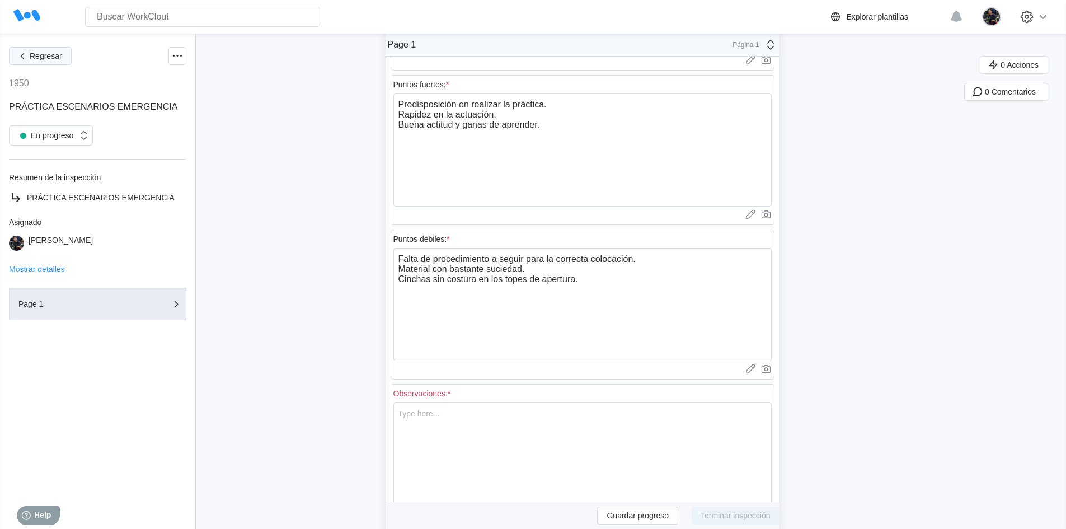
click at [52, 52] on span "Regresar" at bounding box center [46, 56] width 32 height 8
